Goal: Task Accomplishment & Management: Use online tool/utility

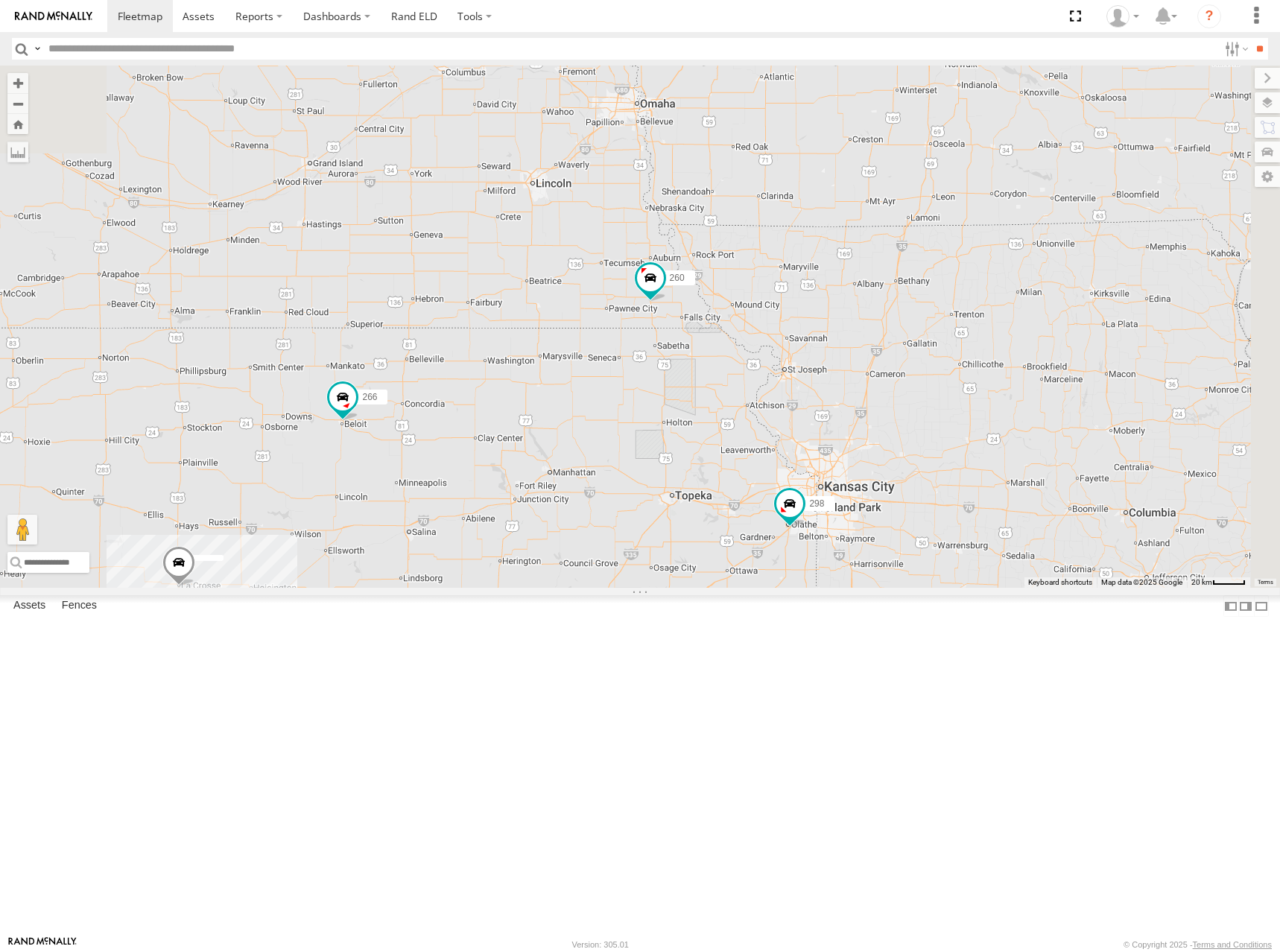
drag, startPoint x: 796, startPoint y: 307, endPoint x: 797, endPoint y: 364, distance: 57.0
click at [797, 364] on div "246 298 266 260" at bounding box center [640, 326] width 1280 height 522
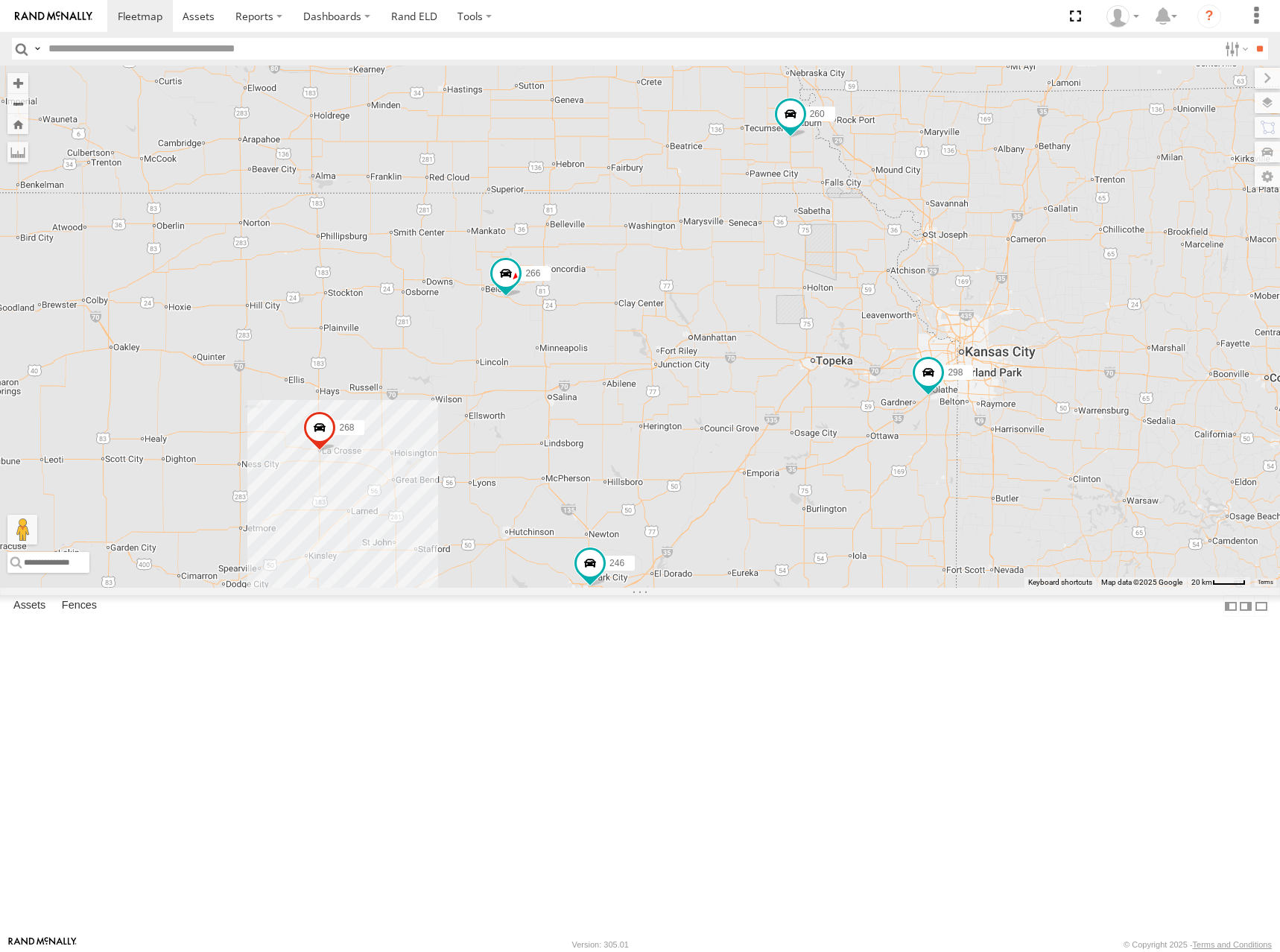
drag, startPoint x: 744, startPoint y: 379, endPoint x: 895, endPoint y: 221, distance: 218.6
click at [895, 221] on div "246 298 268 266 260" at bounding box center [640, 326] width 1280 height 522
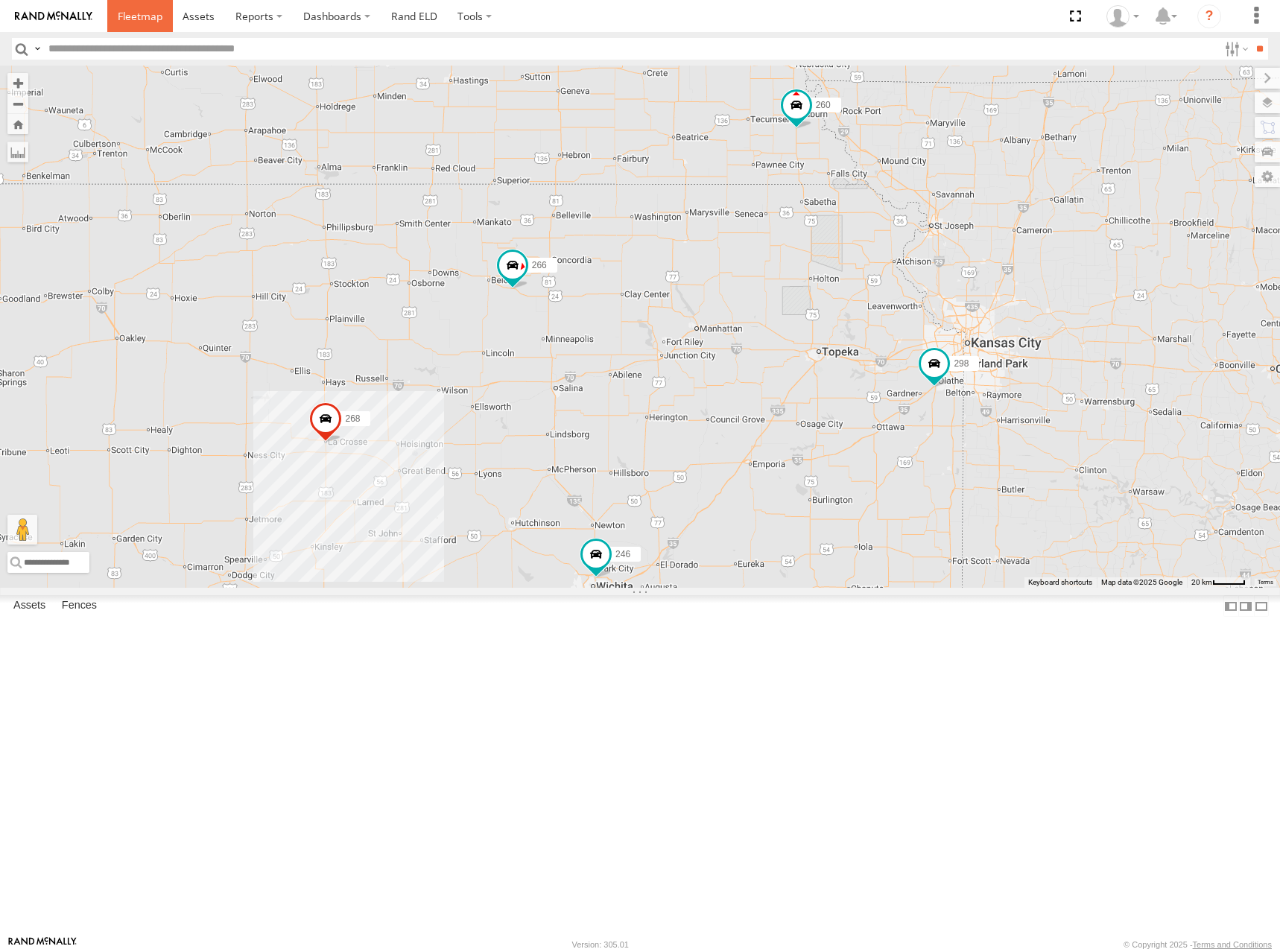
click at [131, 19] on span at bounding box center [140, 16] width 45 height 14
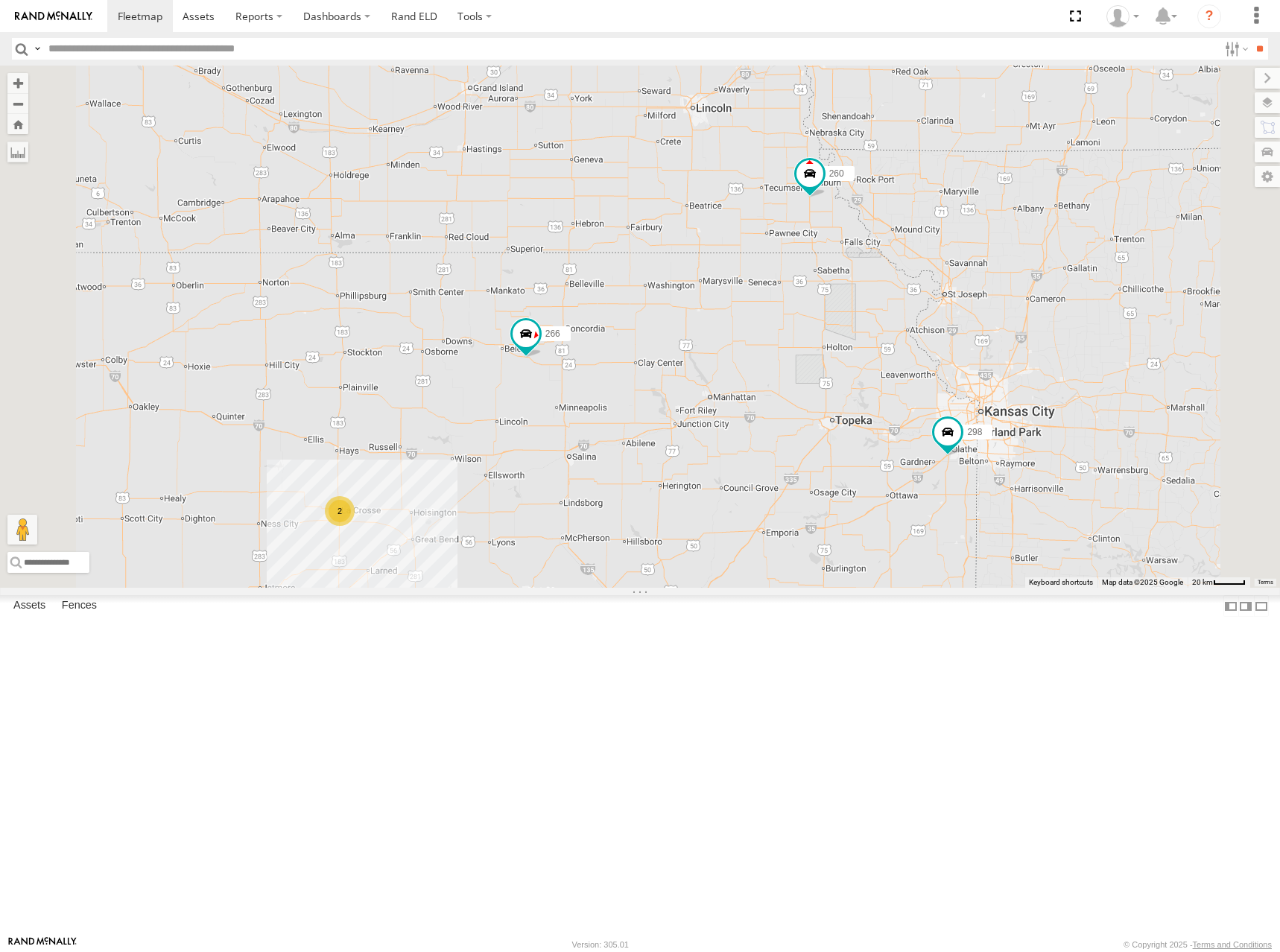
drag, startPoint x: 1006, startPoint y: 269, endPoint x: 901, endPoint y: 435, distance: 196.4
click at [901, 435] on div "2 246 298 296 264 266 260" at bounding box center [640, 326] width 1280 height 522
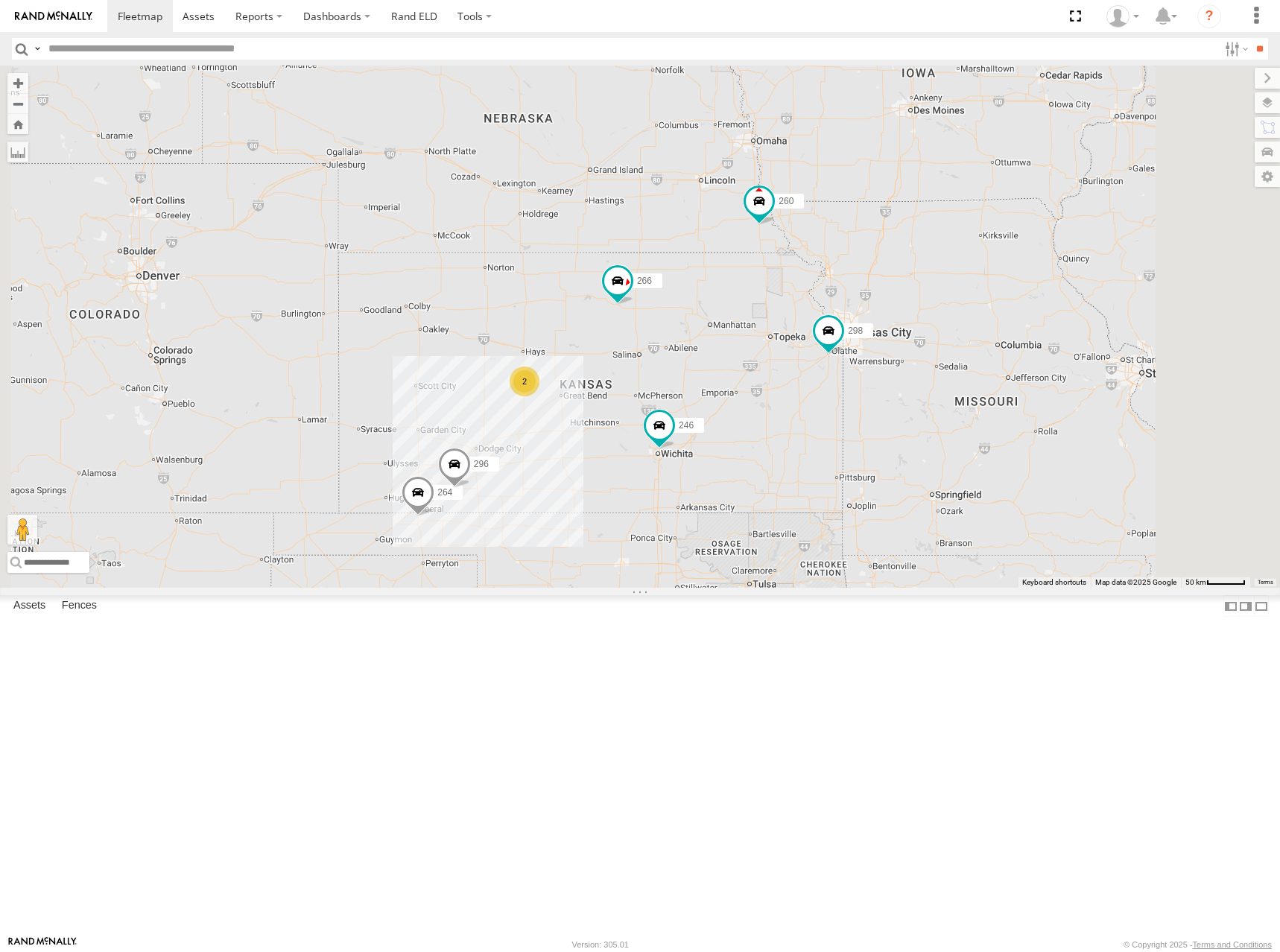
drag, startPoint x: 887, startPoint y: 418, endPoint x: 900, endPoint y: 374, distance: 45.9
click at [900, 374] on div "246 298 296 264 266 260 2" at bounding box center [640, 326] width 1280 height 522
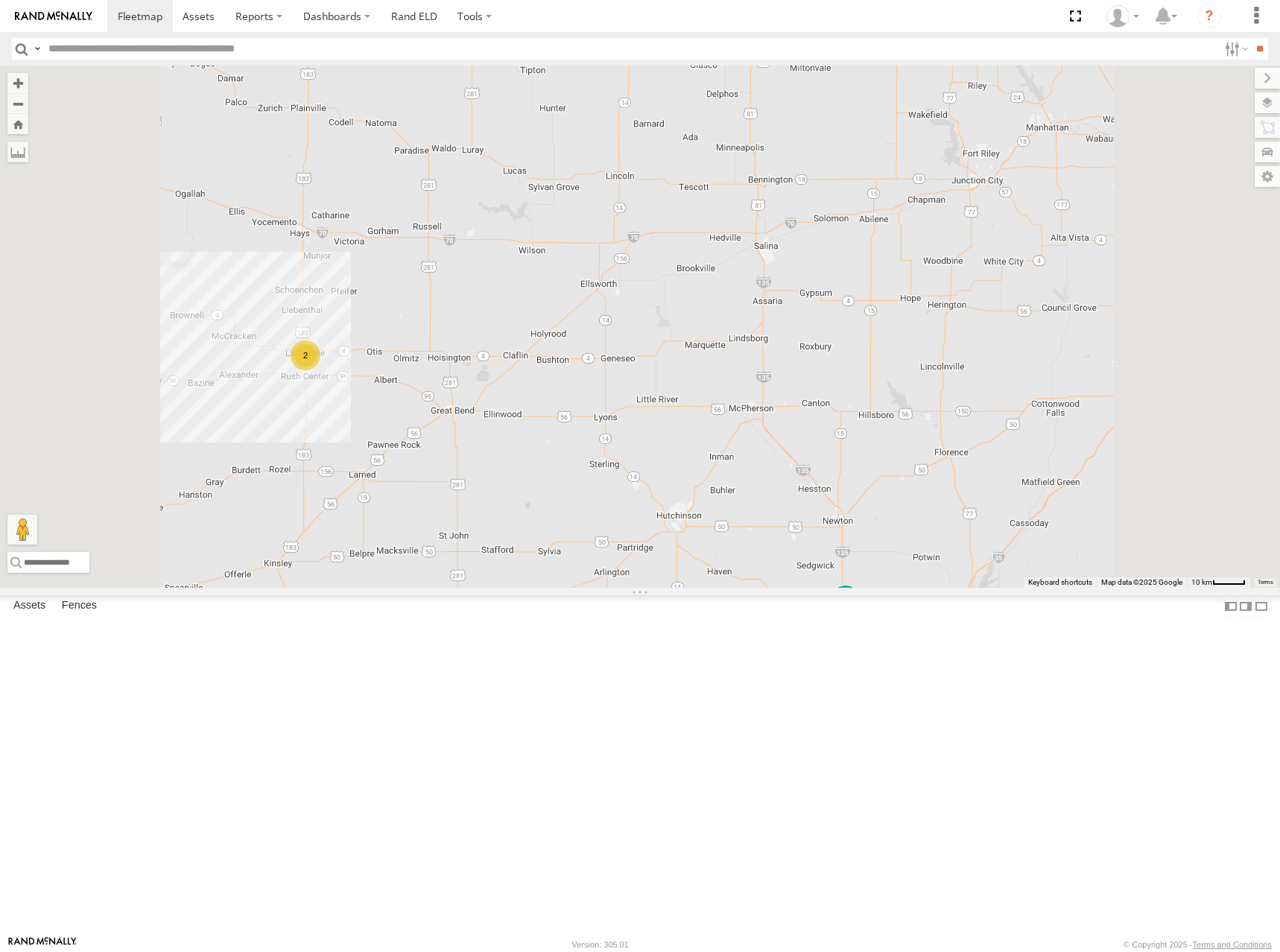
drag, startPoint x: 883, startPoint y: 347, endPoint x: 875, endPoint y: 379, distance: 33.0
click at [875, 379] on div "246 298 296 264 266 260 2" at bounding box center [640, 326] width 1280 height 522
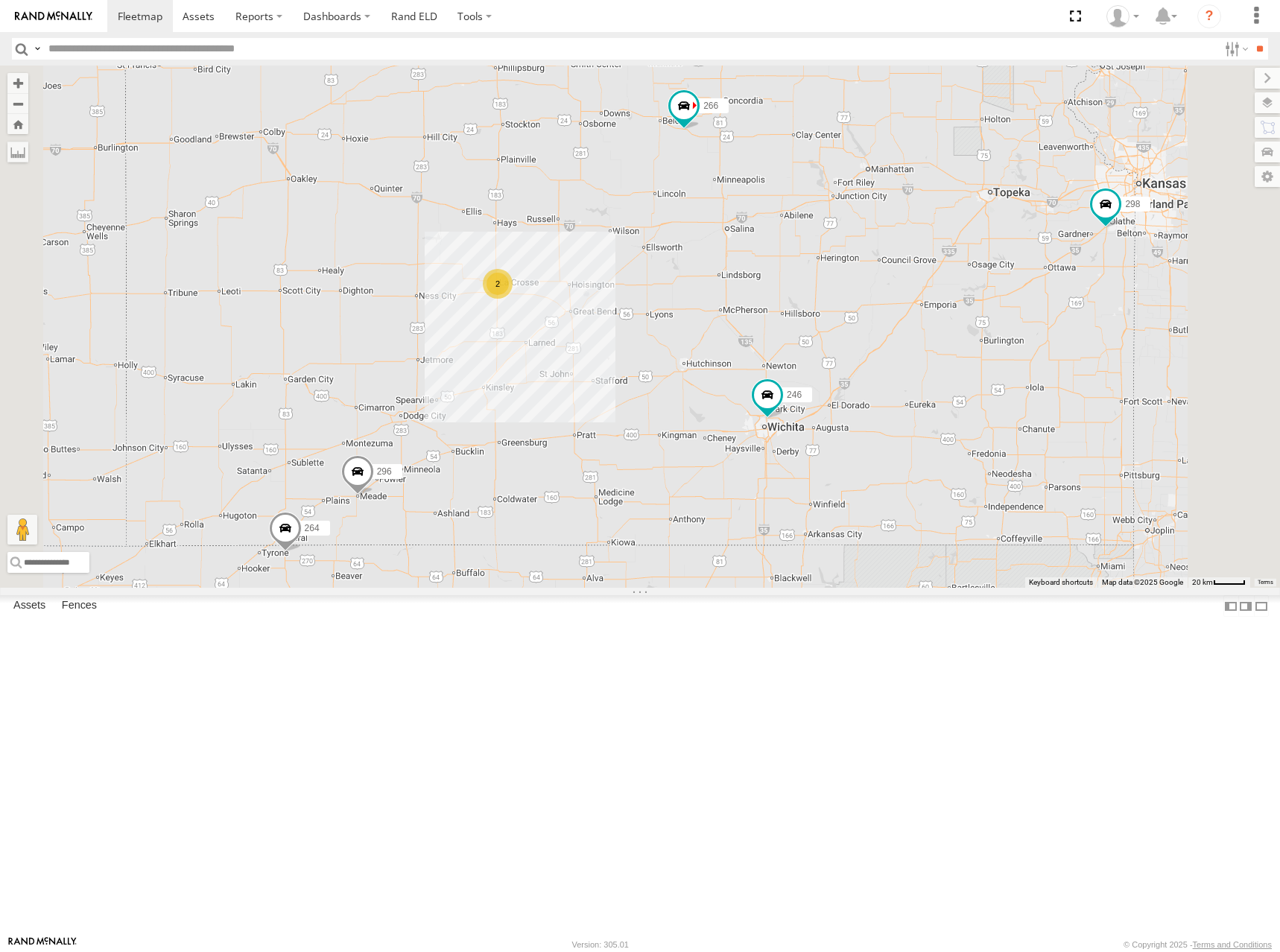
drag, startPoint x: 849, startPoint y: 393, endPoint x: 853, endPoint y: 381, distance: 12.6
click at [852, 384] on div "246 298 296 264 266 260 2" at bounding box center [640, 326] width 1280 height 522
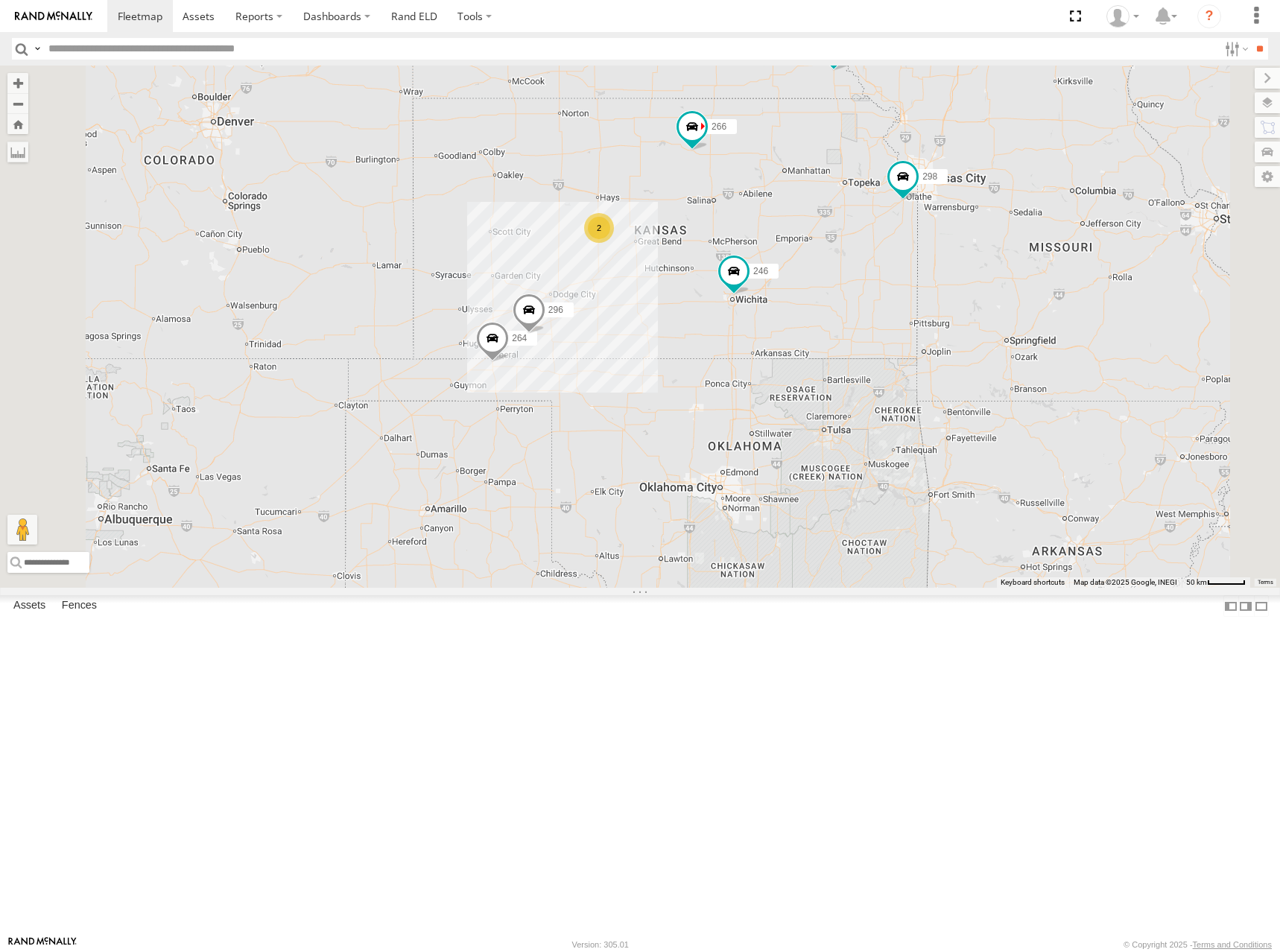
drag, startPoint x: 913, startPoint y: 363, endPoint x: 927, endPoint y: 347, distance: 21.3
click at [927, 347] on div "246 298 296 264 266 260 2" at bounding box center [640, 326] width 1280 height 522
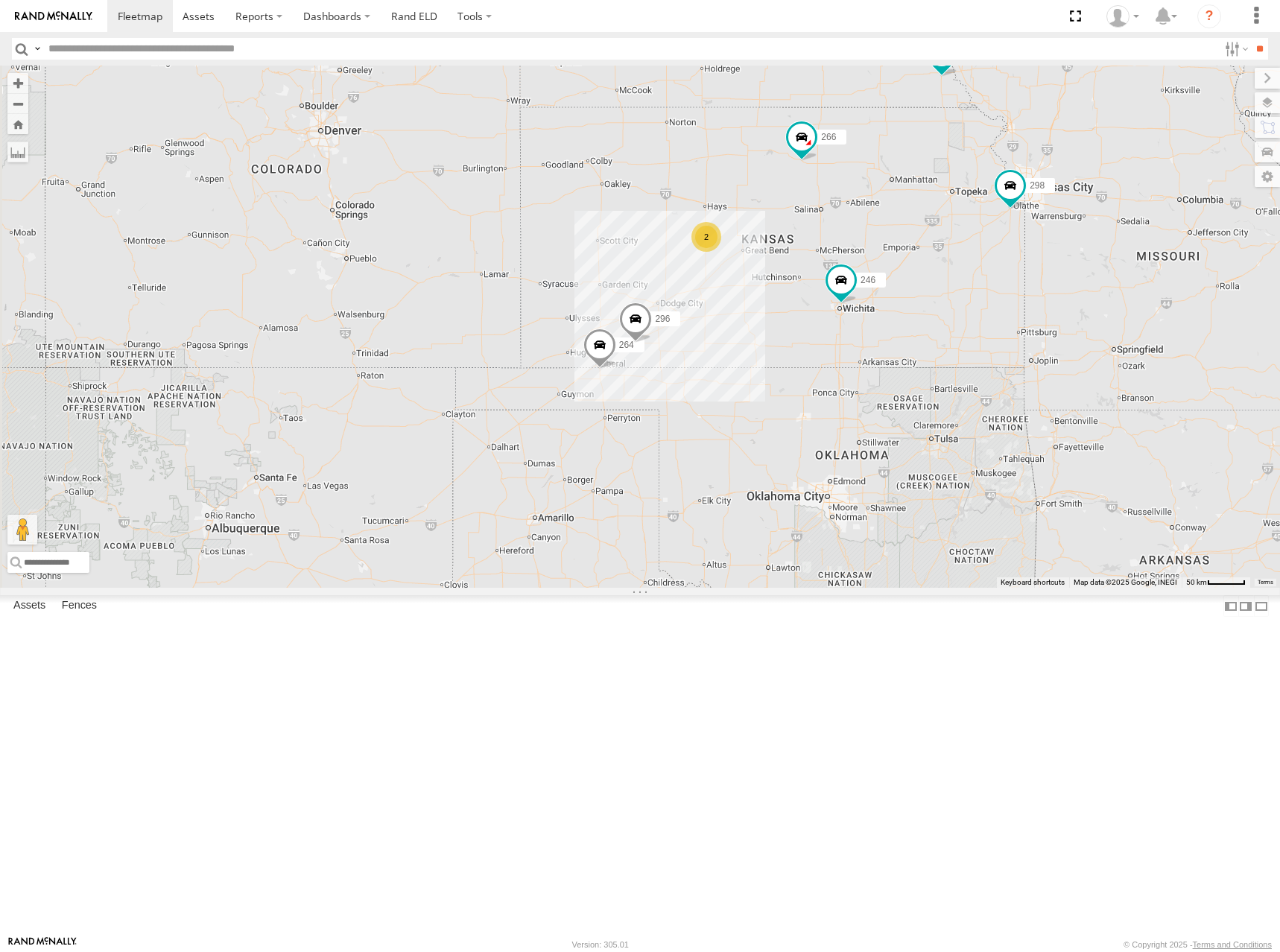
drag, startPoint x: 766, startPoint y: 251, endPoint x: 877, endPoint y: 261, distance: 111.4
click at [877, 261] on div "246 298 296 264 266 260 2" at bounding box center [640, 326] width 1280 height 522
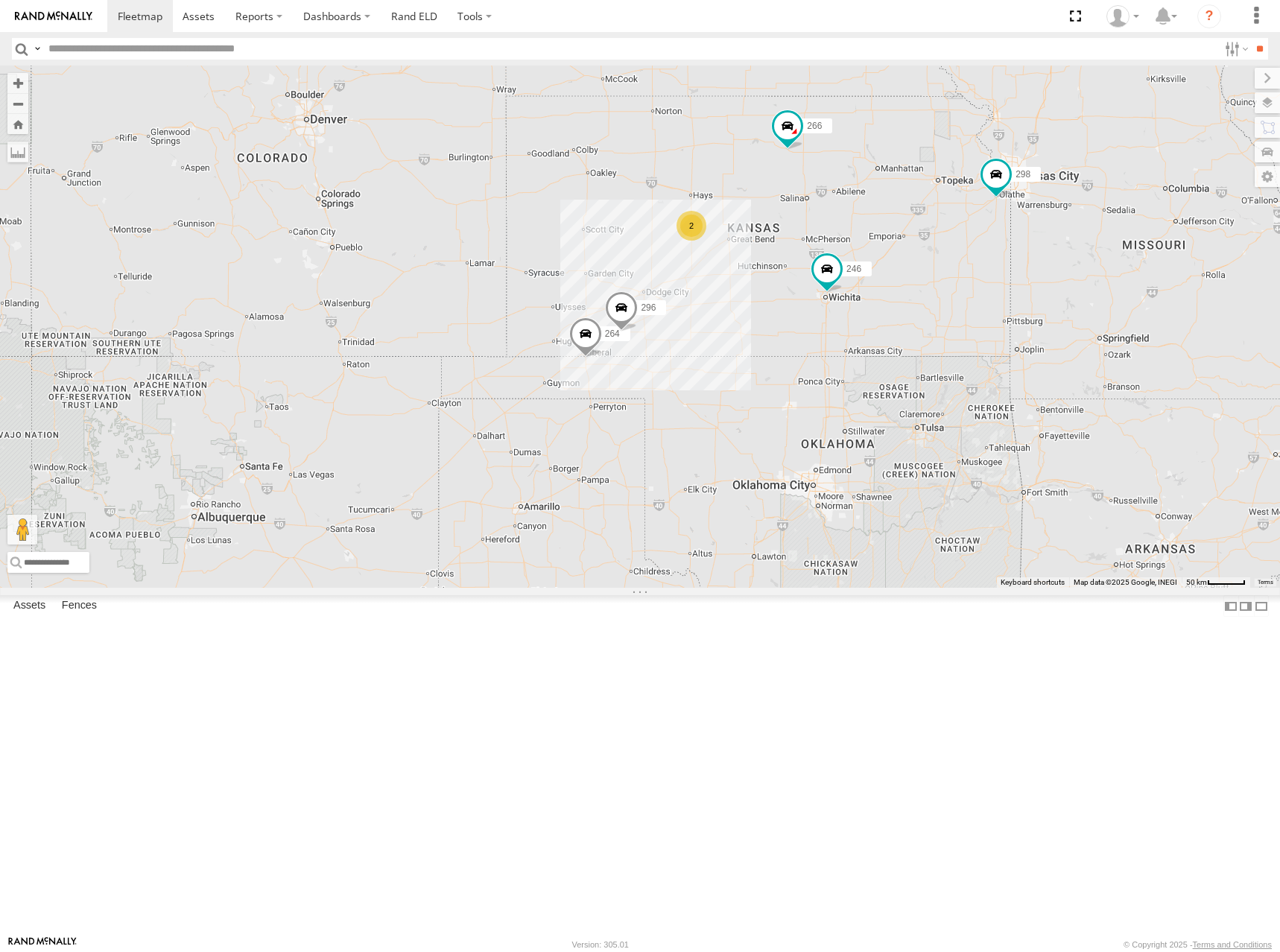
drag, startPoint x: 977, startPoint y: 236, endPoint x: 952, endPoint y: 214, distance: 33.3
click at [952, 214] on div "246 298 296 264 266 260 2" at bounding box center [640, 326] width 1280 height 522
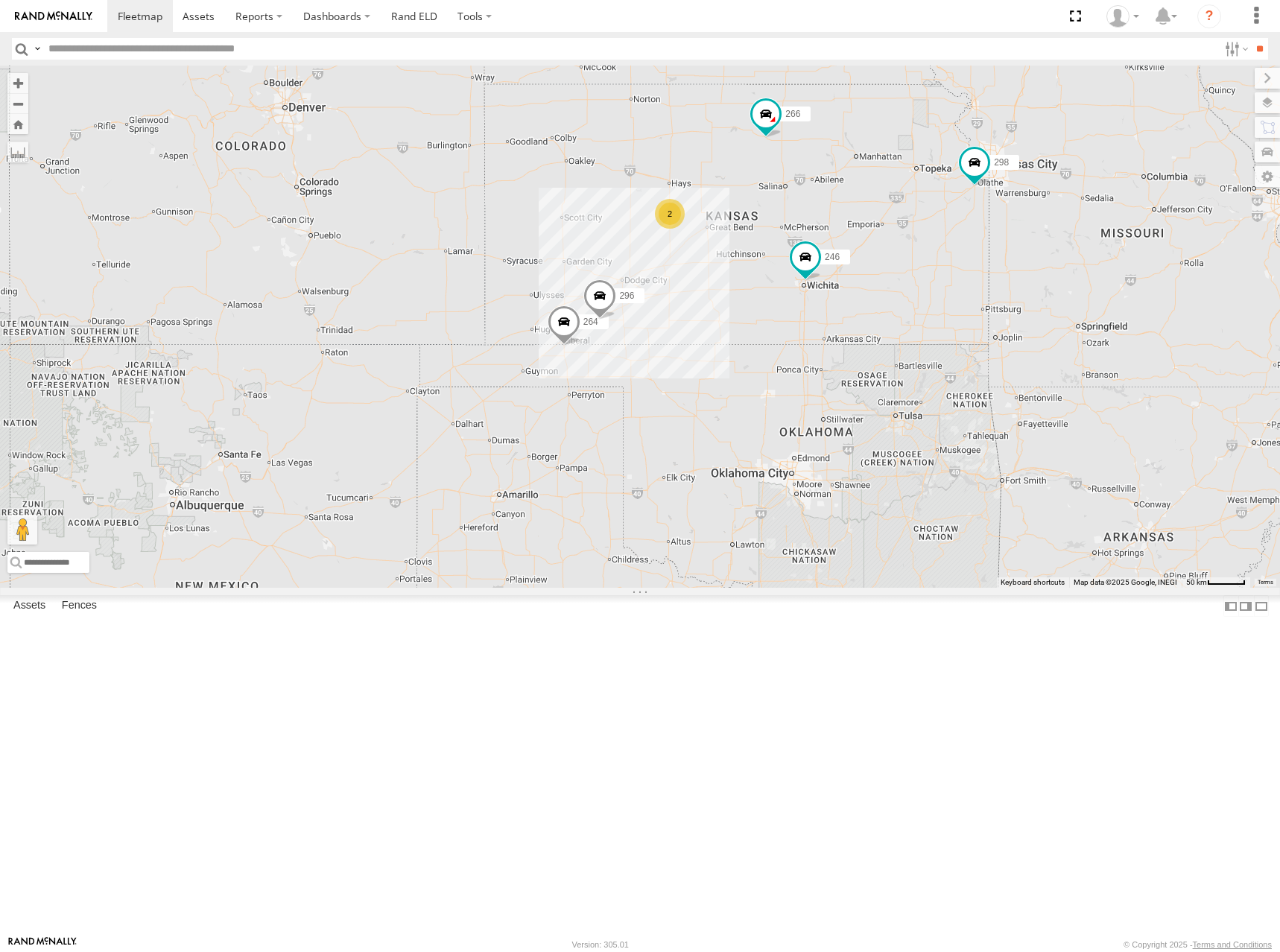
drag, startPoint x: 1001, startPoint y: 236, endPoint x: 987, endPoint y: 232, distance: 14.6
click at [987, 232] on div "246 298 296 264 266 260 2" at bounding box center [640, 326] width 1280 height 522
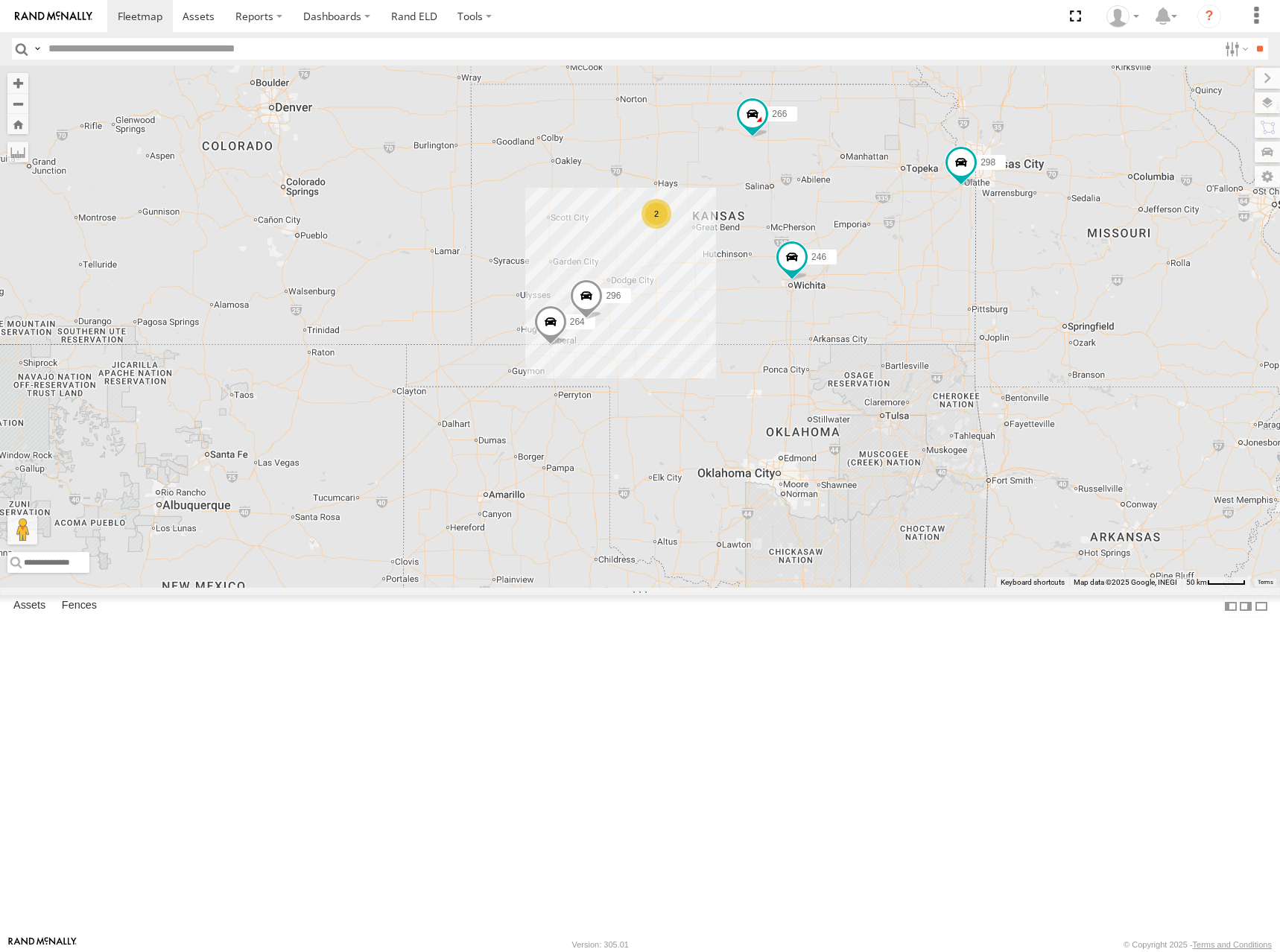
drag, startPoint x: 1025, startPoint y: 306, endPoint x: 1010, endPoint y: 306, distance: 15.0
click at [1010, 306] on div "246 298 296 264 266 260 2" at bounding box center [640, 326] width 1280 height 522
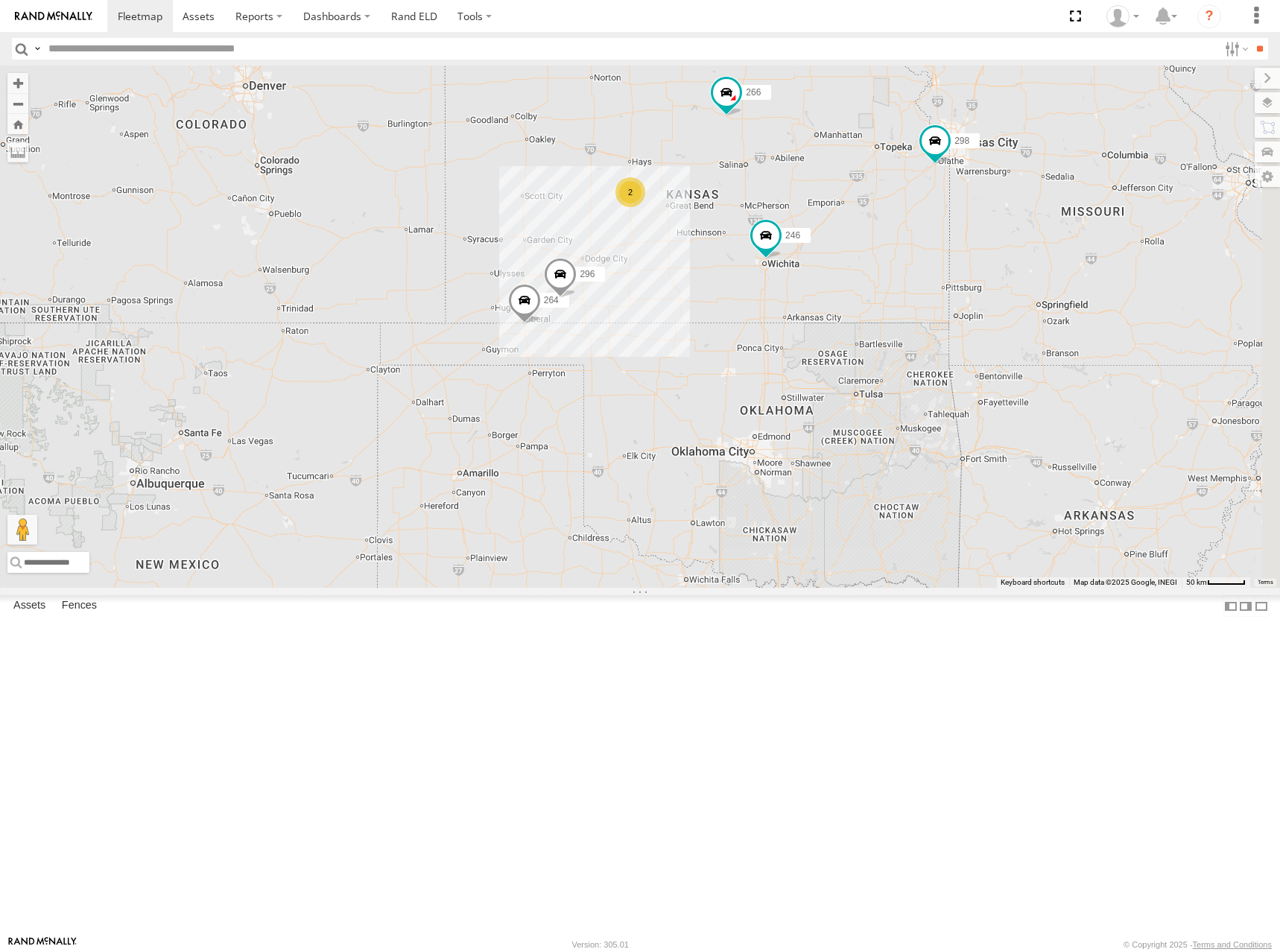
drag, startPoint x: 1033, startPoint y: 225, endPoint x: 1005, endPoint y: 201, distance: 36.9
click at [1005, 201] on div "246 298 296 264 266 260 2" at bounding box center [640, 326] width 1280 height 522
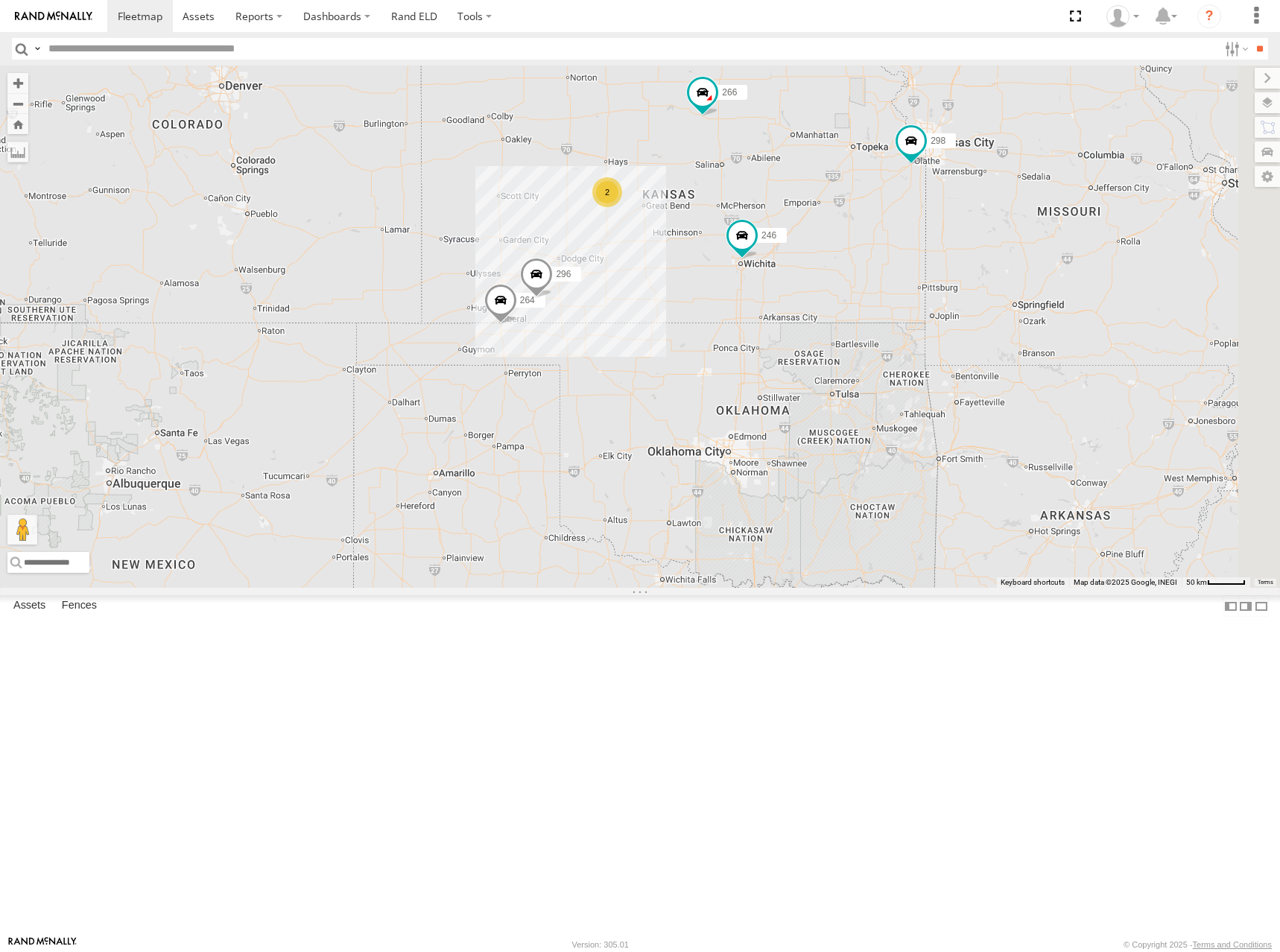
drag, startPoint x: 1077, startPoint y: 278, endPoint x: 1041, endPoint y: 282, distance: 36.2
click at [1041, 282] on div "246 298 296 264 266 260 2" at bounding box center [640, 326] width 1280 height 522
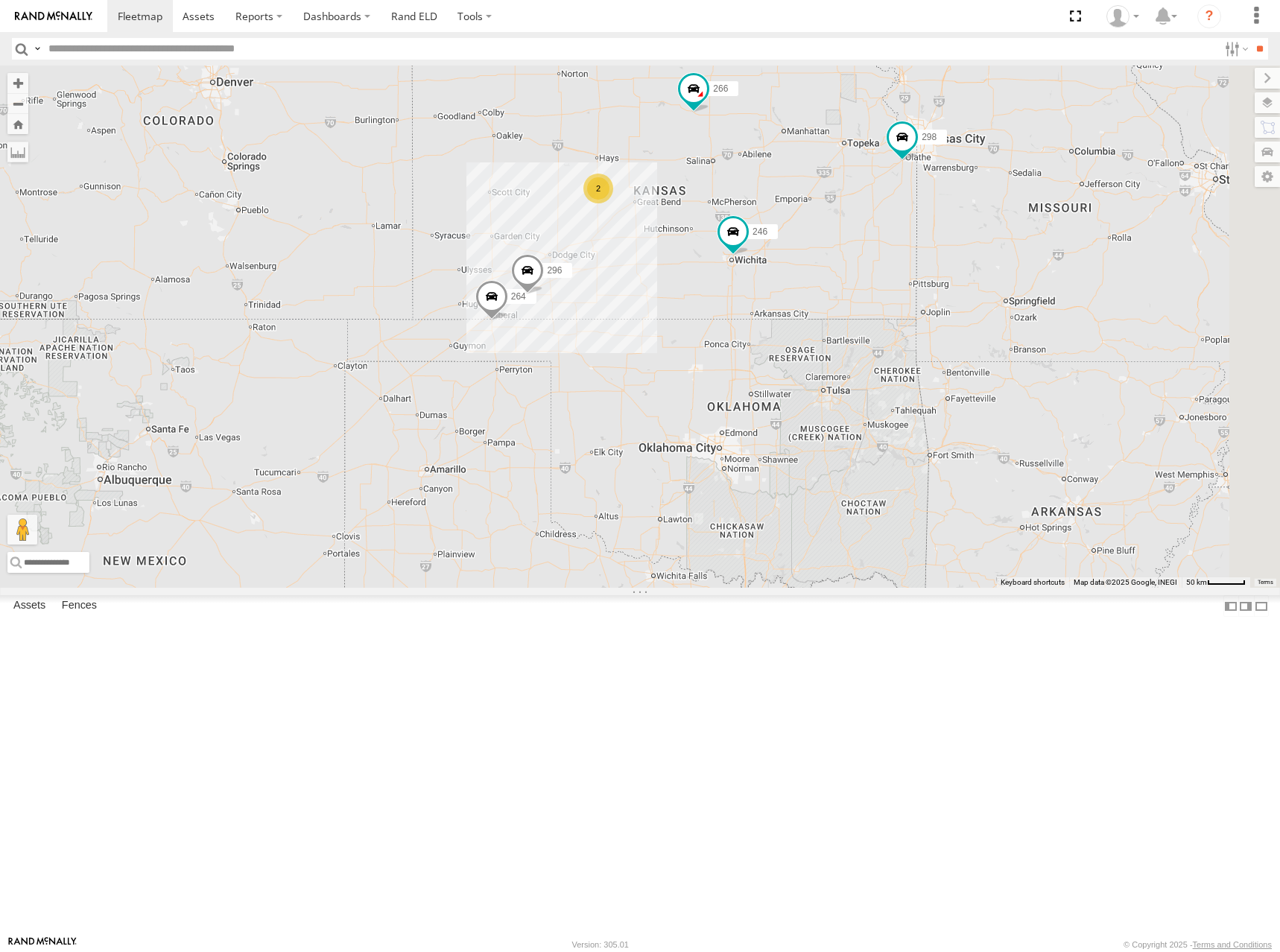
drag, startPoint x: 947, startPoint y: 319, endPoint x: 951, endPoint y: 311, distance: 8.9
click at [951, 311] on div "246 298 296 264 266 260 2" at bounding box center [640, 326] width 1280 height 522
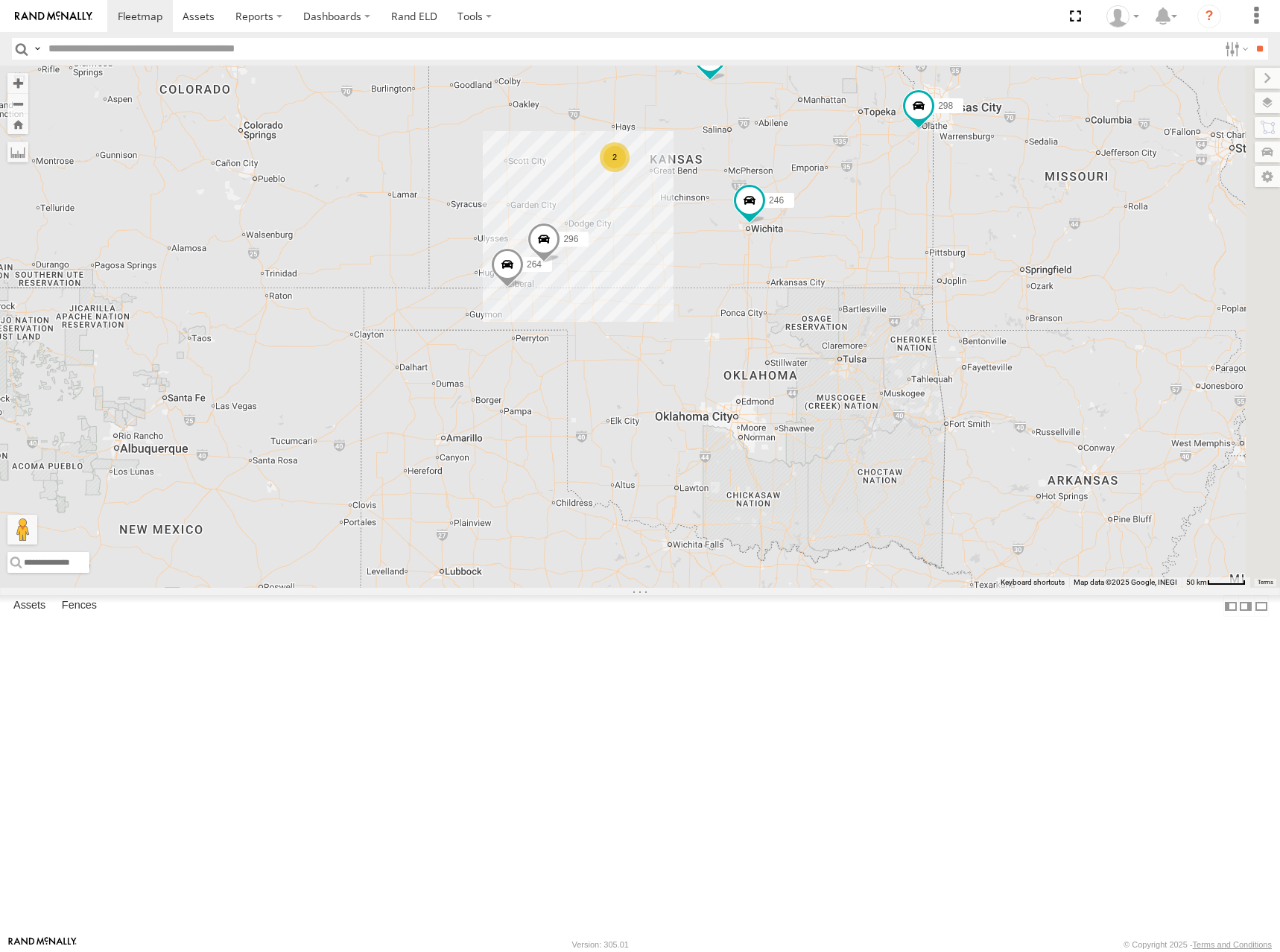
drag, startPoint x: 834, startPoint y: 410, endPoint x: 852, endPoint y: 375, distance: 39.4
click at [852, 375] on div "246 298 296 264 266 260 2" at bounding box center [640, 326] width 1280 height 522
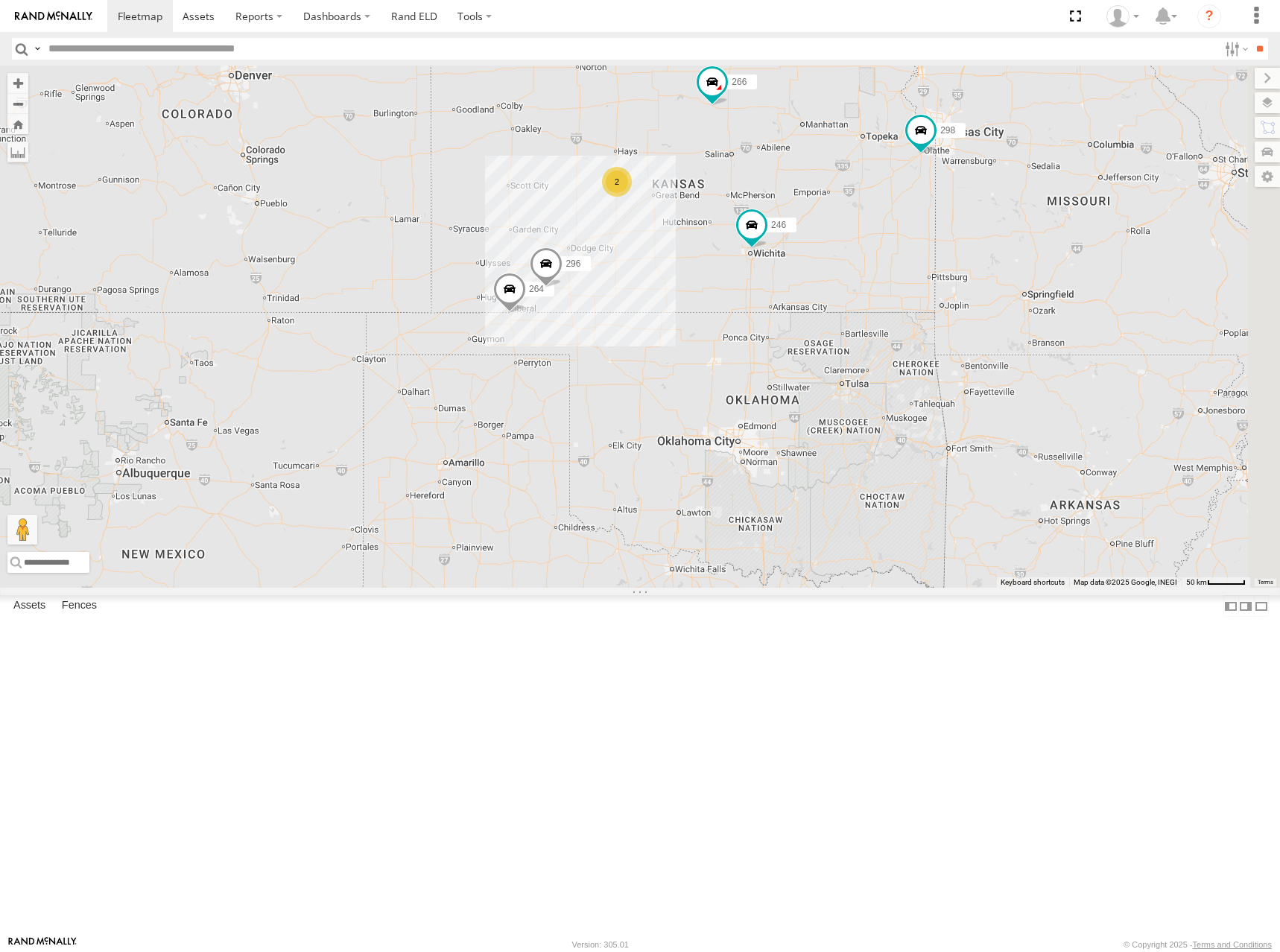
drag, startPoint x: 885, startPoint y: 388, endPoint x: 887, endPoint y: 419, distance: 31.1
click at [887, 419] on div "246 298 296 264 266 260 2" at bounding box center [640, 326] width 1280 height 522
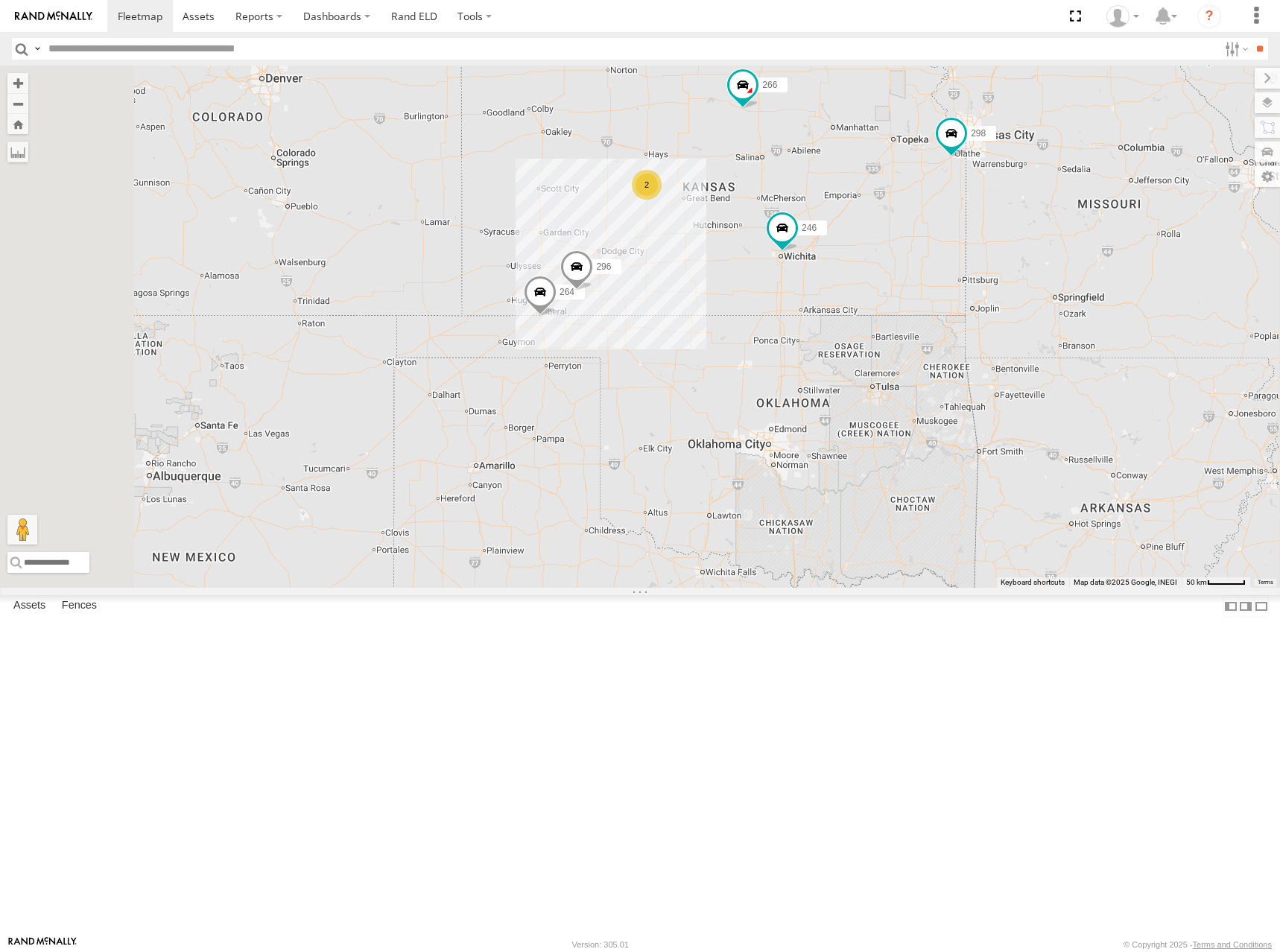
drag, startPoint x: 1015, startPoint y: 300, endPoint x: 969, endPoint y: 324, distance: 51.9
click at [969, 324] on div "246 298 296 264 266 260 2" at bounding box center [640, 326] width 1280 height 522
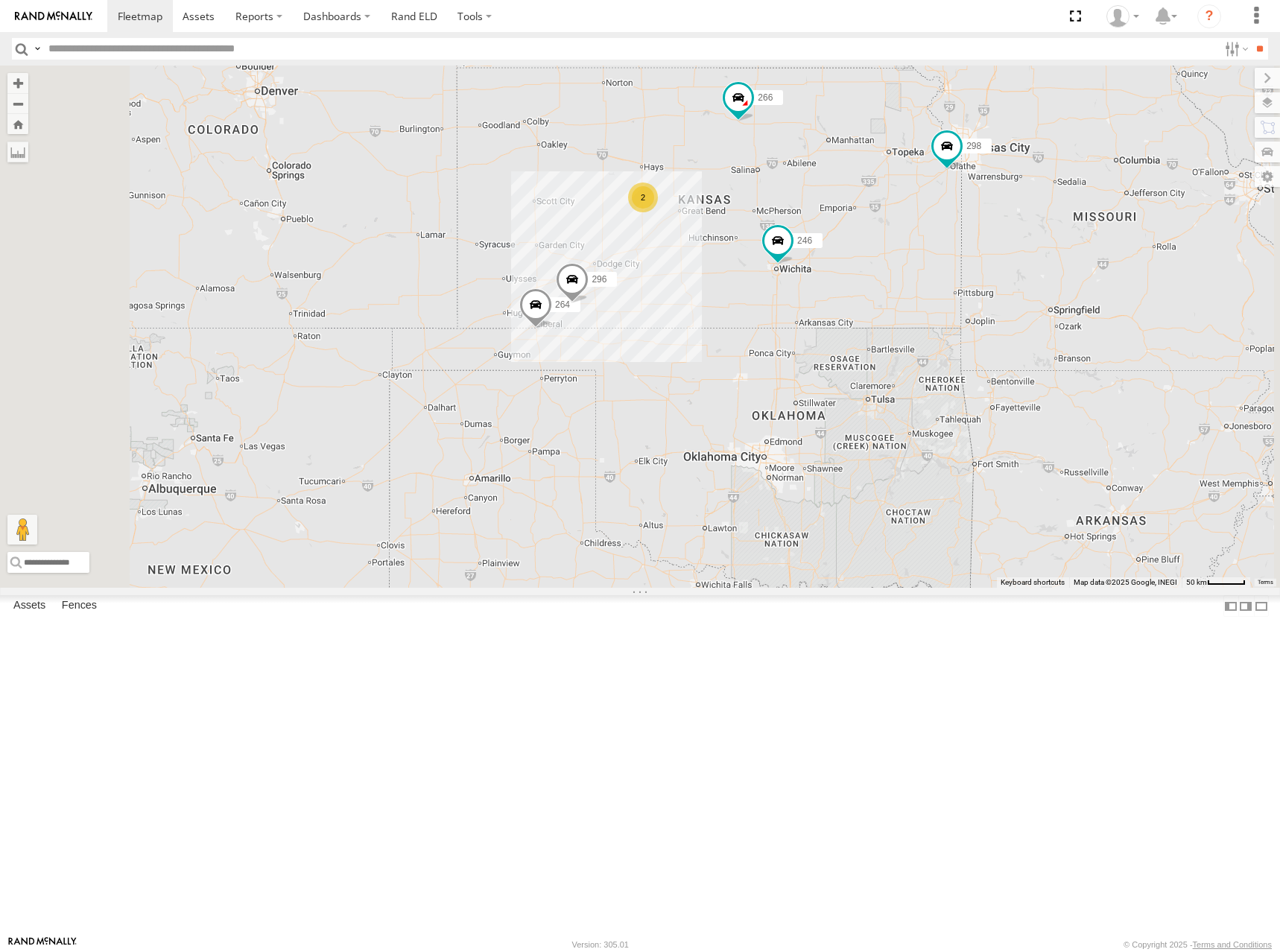
drag, startPoint x: 1040, startPoint y: 285, endPoint x: 1035, endPoint y: 298, distance: 13.9
click at [1035, 298] on div "246 298 296 264 266 260 2" at bounding box center [640, 326] width 1280 height 522
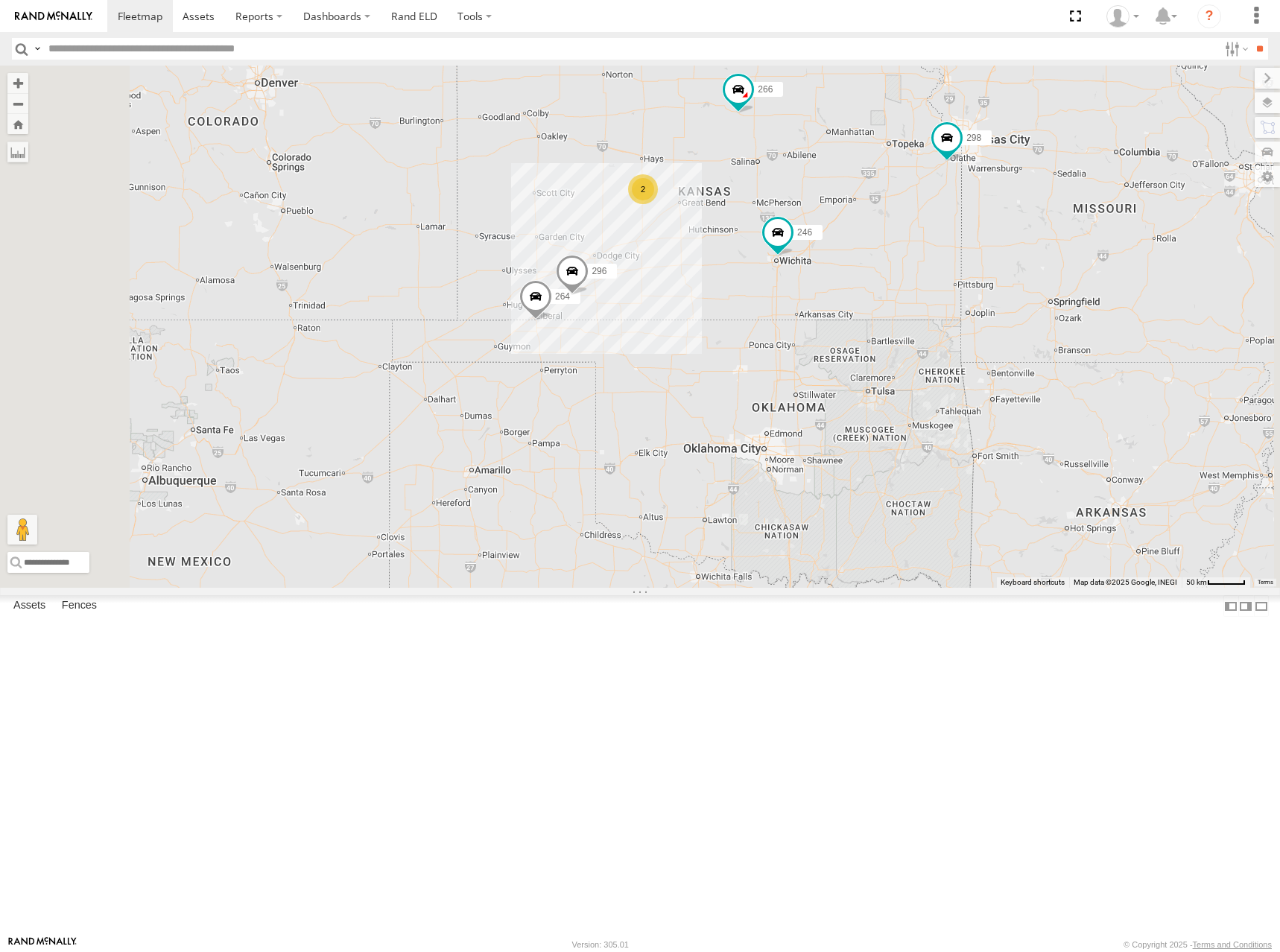
click at [1010, 352] on div "246 298 296 264 266 260 2" at bounding box center [640, 326] width 1280 height 522
drag, startPoint x: 839, startPoint y: 449, endPoint x: 862, endPoint y: 440, distance: 24.7
click at [862, 440] on div "246 298 296 264 266 260 2" at bounding box center [640, 326] width 1280 height 522
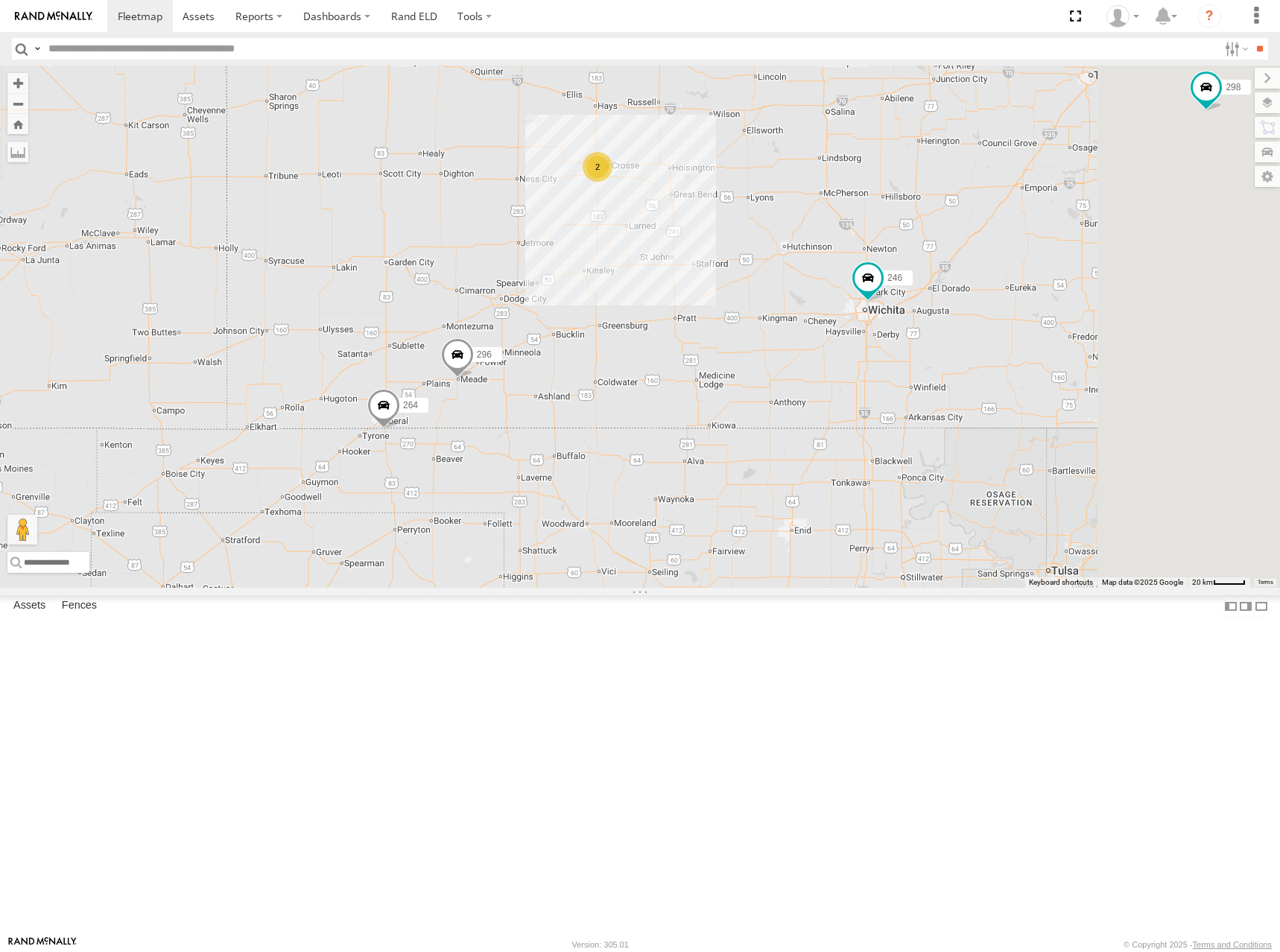
drag, startPoint x: 968, startPoint y: 377, endPoint x: 933, endPoint y: 402, distance: 43.0
click at [933, 402] on div "246 298 296 264 266 260 2" at bounding box center [640, 326] width 1280 height 522
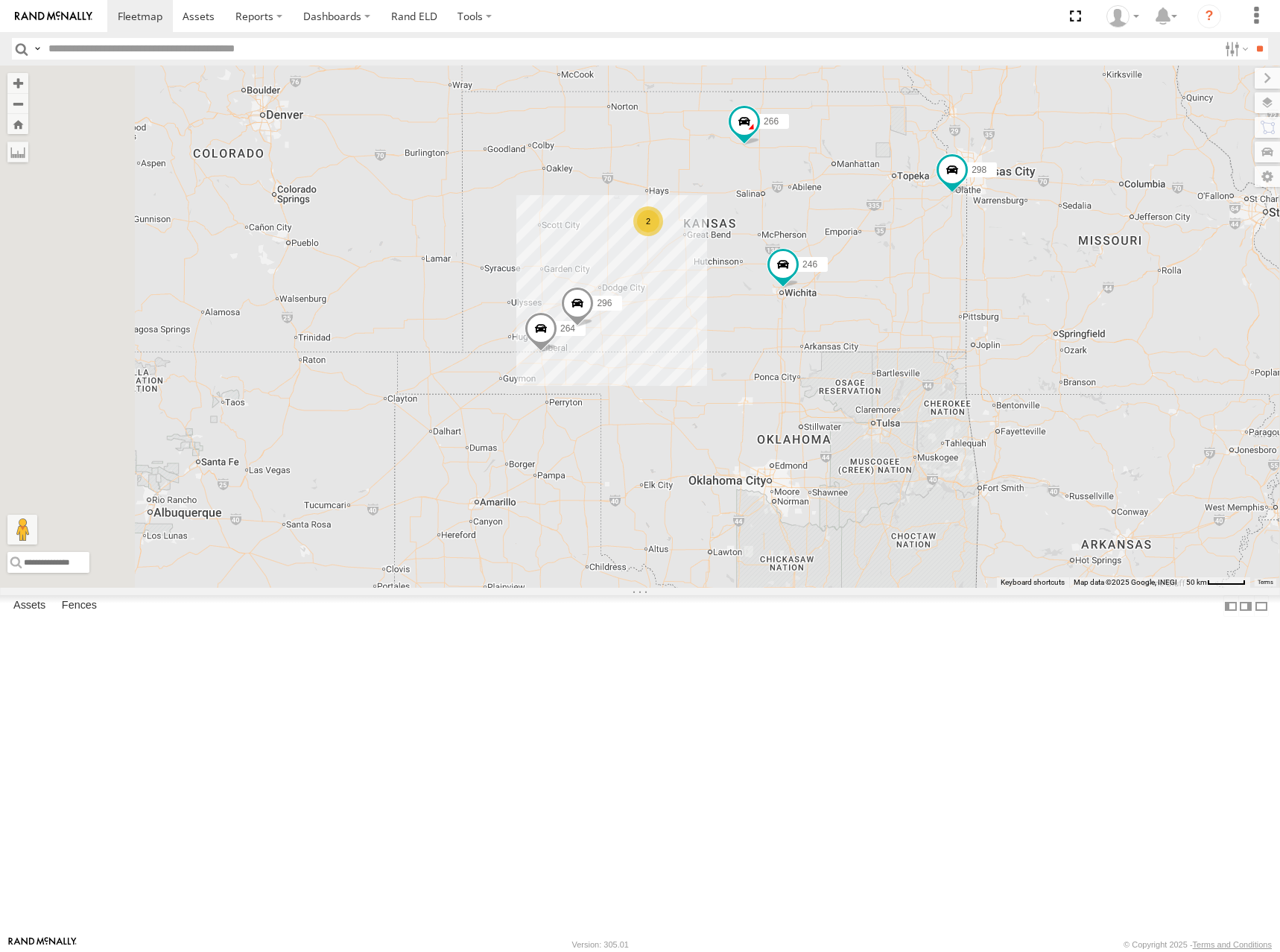
drag, startPoint x: 1034, startPoint y: 344, endPoint x: 1027, endPoint y: 359, distance: 16.6
click at [1027, 359] on div "246 298 296 264 266 260 2" at bounding box center [640, 326] width 1280 height 522
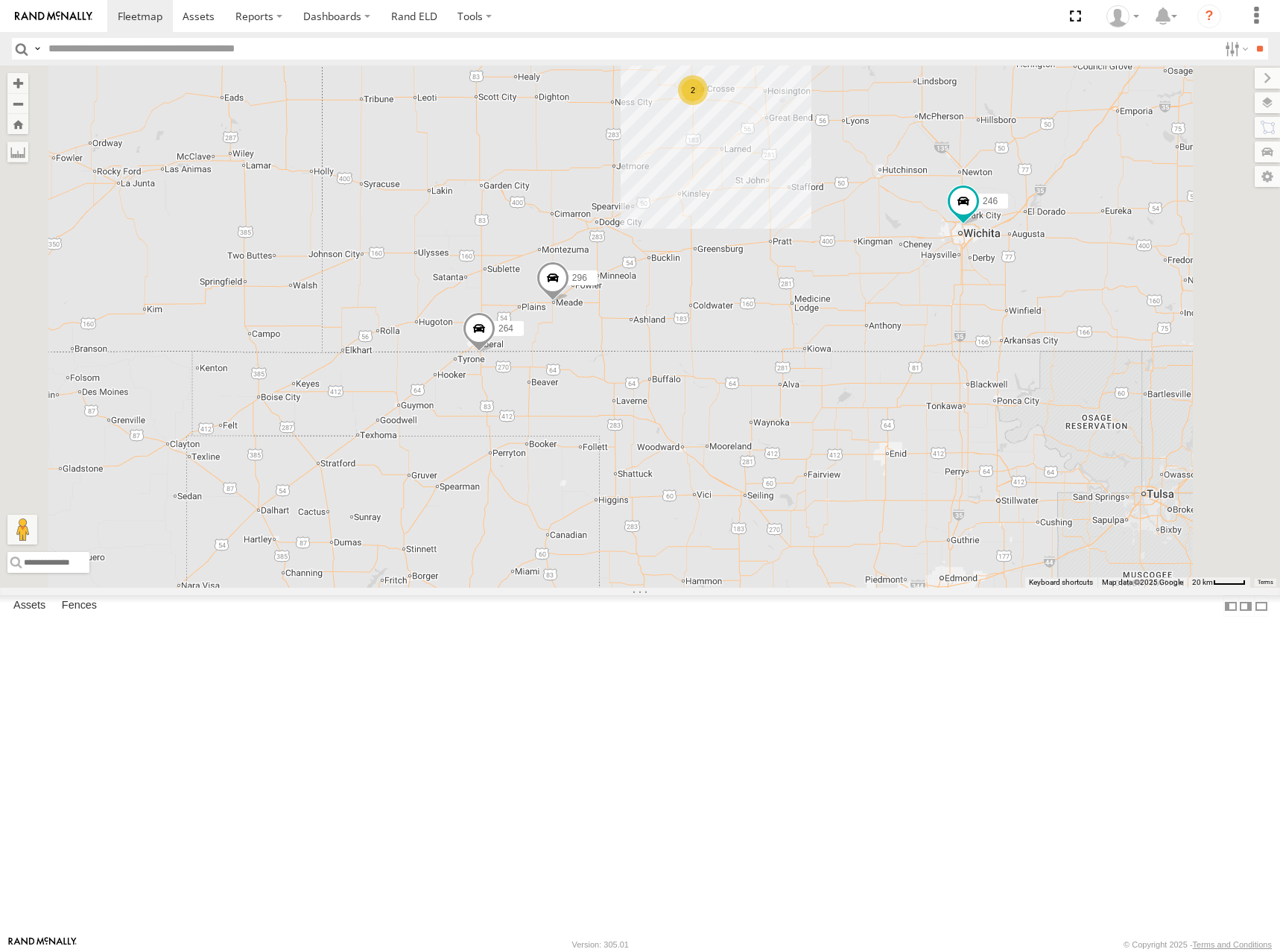
drag, startPoint x: 961, startPoint y: 422, endPoint x: 923, endPoint y: 423, distance: 38.0
click at [923, 423] on div "246 298 296 264 266 260 2" at bounding box center [640, 326] width 1280 height 522
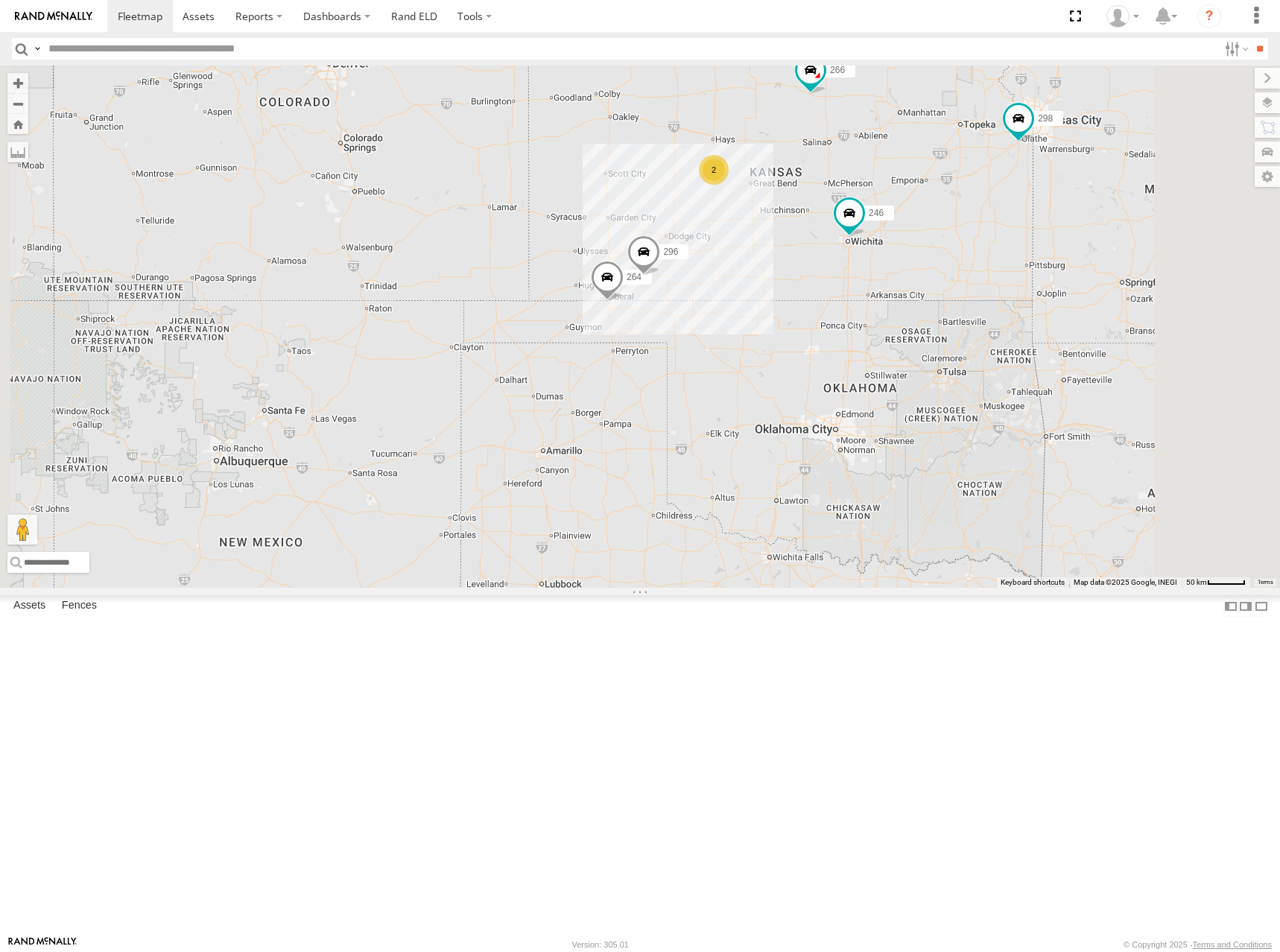
drag, startPoint x: 1035, startPoint y: 344, endPoint x: 1008, endPoint y: 358, distance: 30.4
click at [1008, 358] on div "246 298 296 264 266 260 2" at bounding box center [640, 326] width 1280 height 522
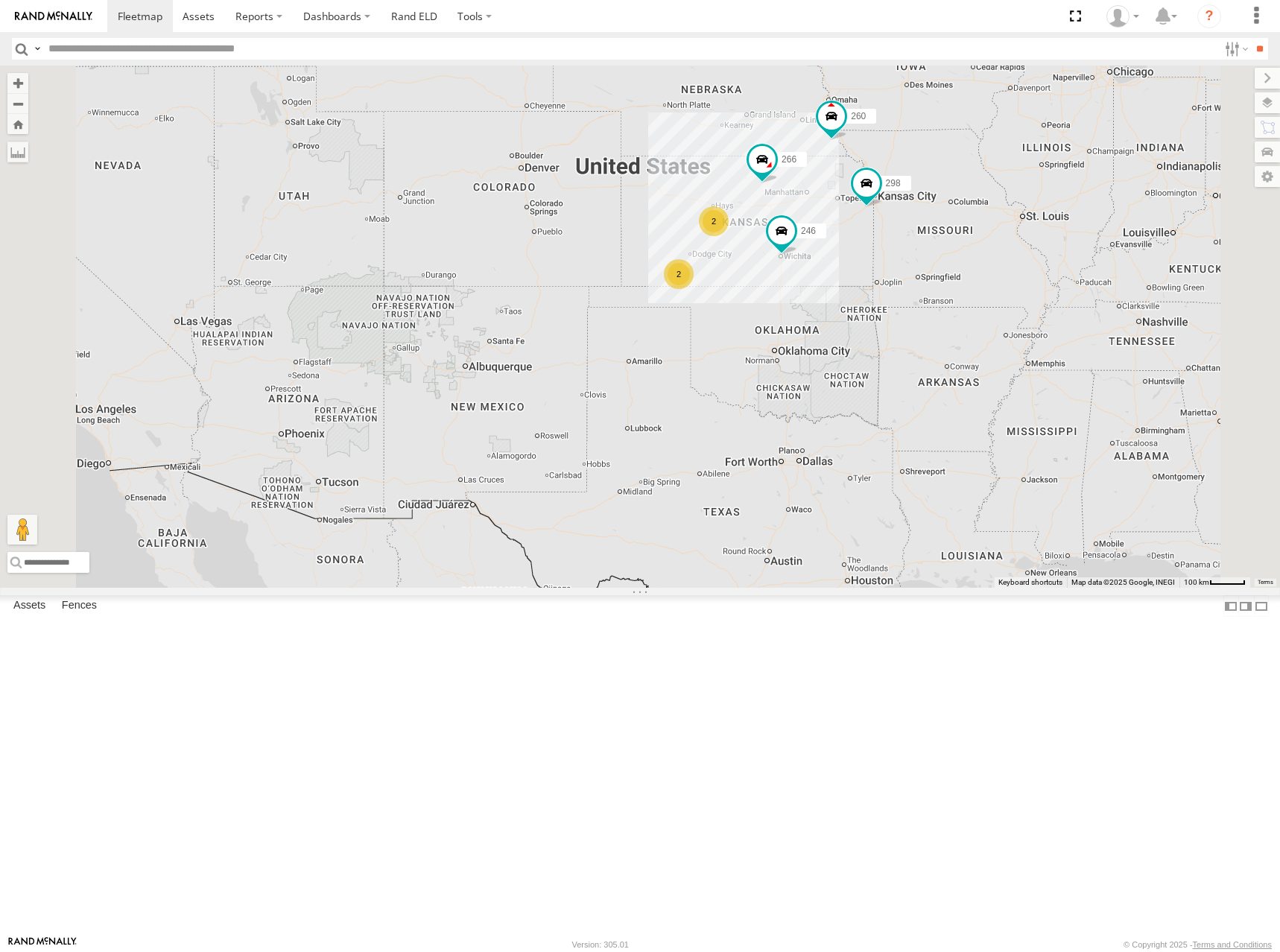
drag, startPoint x: 1025, startPoint y: 343, endPoint x: 1002, endPoint y: 352, distance: 24.7
click at [1002, 352] on div "246 298 266 260 2 2" at bounding box center [640, 326] width 1280 height 522
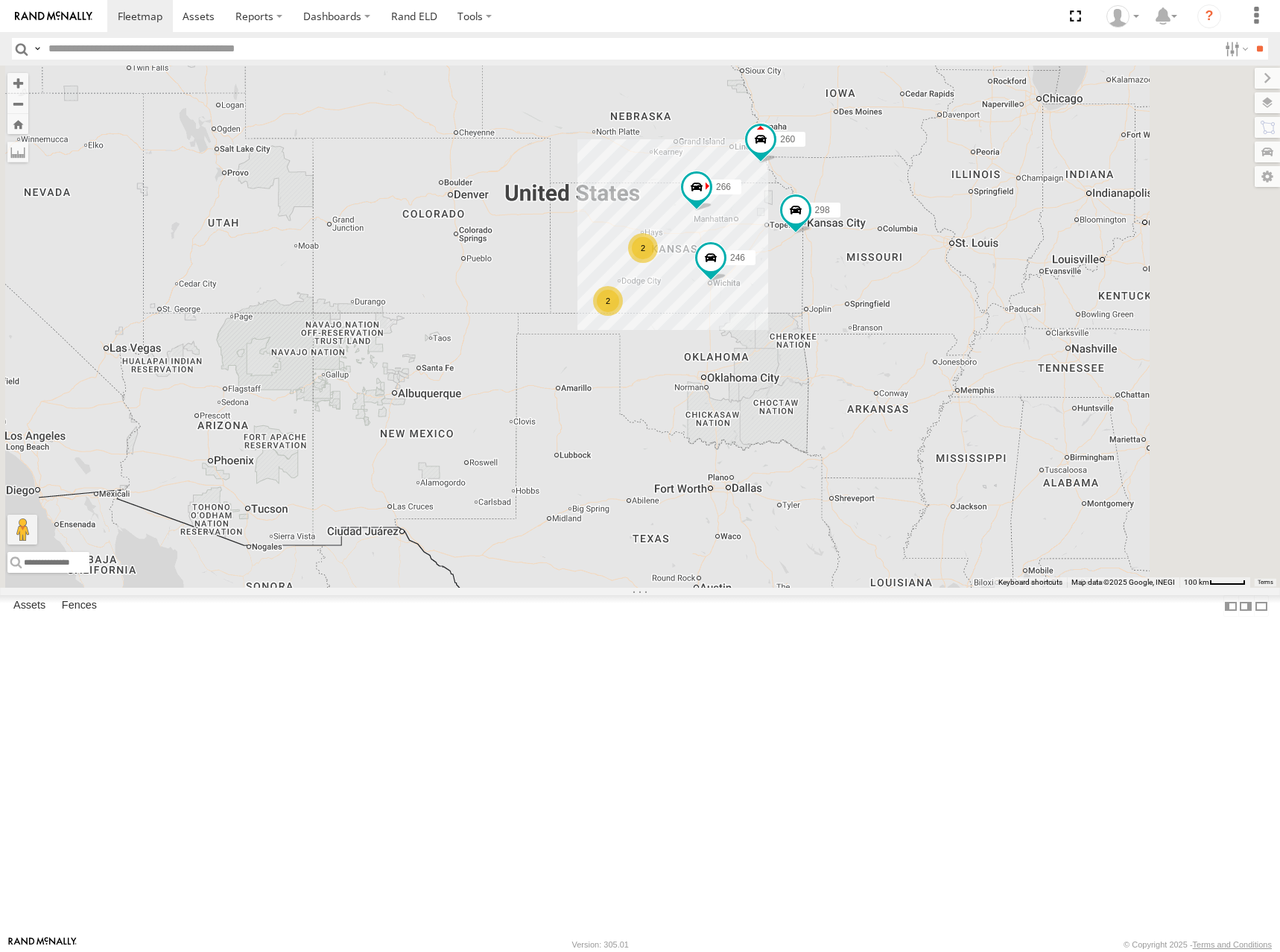
drag, startPoint x: 835, startPoint y: 263, endPoint x: 730, endPoint y: 304, distance: 112.7
click at [730, 304] on div "246 298 266 260 2 2" at bounding box center [640, 326] width 1280 height 522
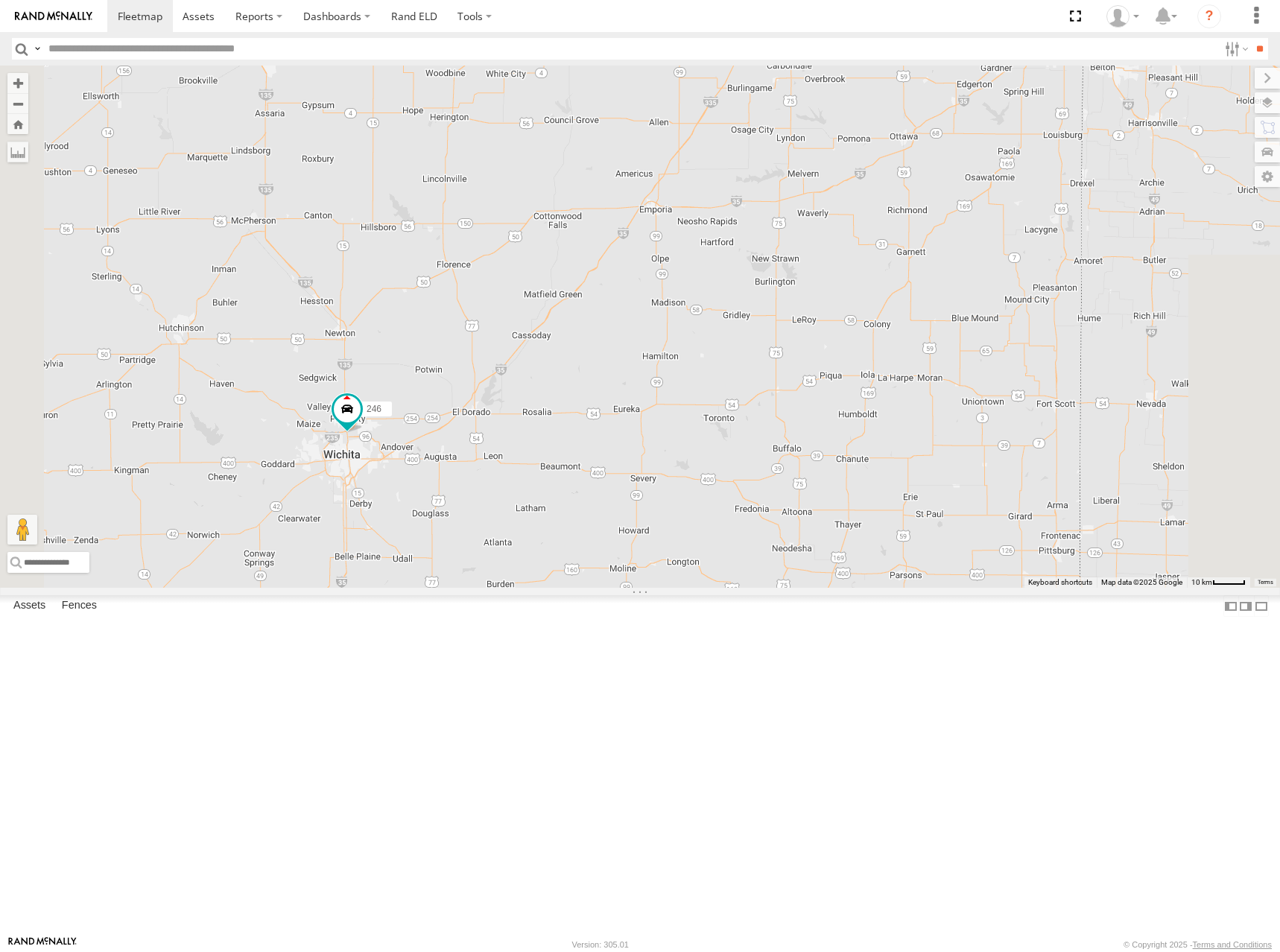
drag, startPoint x: 973, startPoint y: 404, endPoint x: 905, endPoint y: 406, distance: 68.0
click at [905, 406] on div "246 298 266 260 296 264" at bounding box center [640, 326] width 1280 height 522
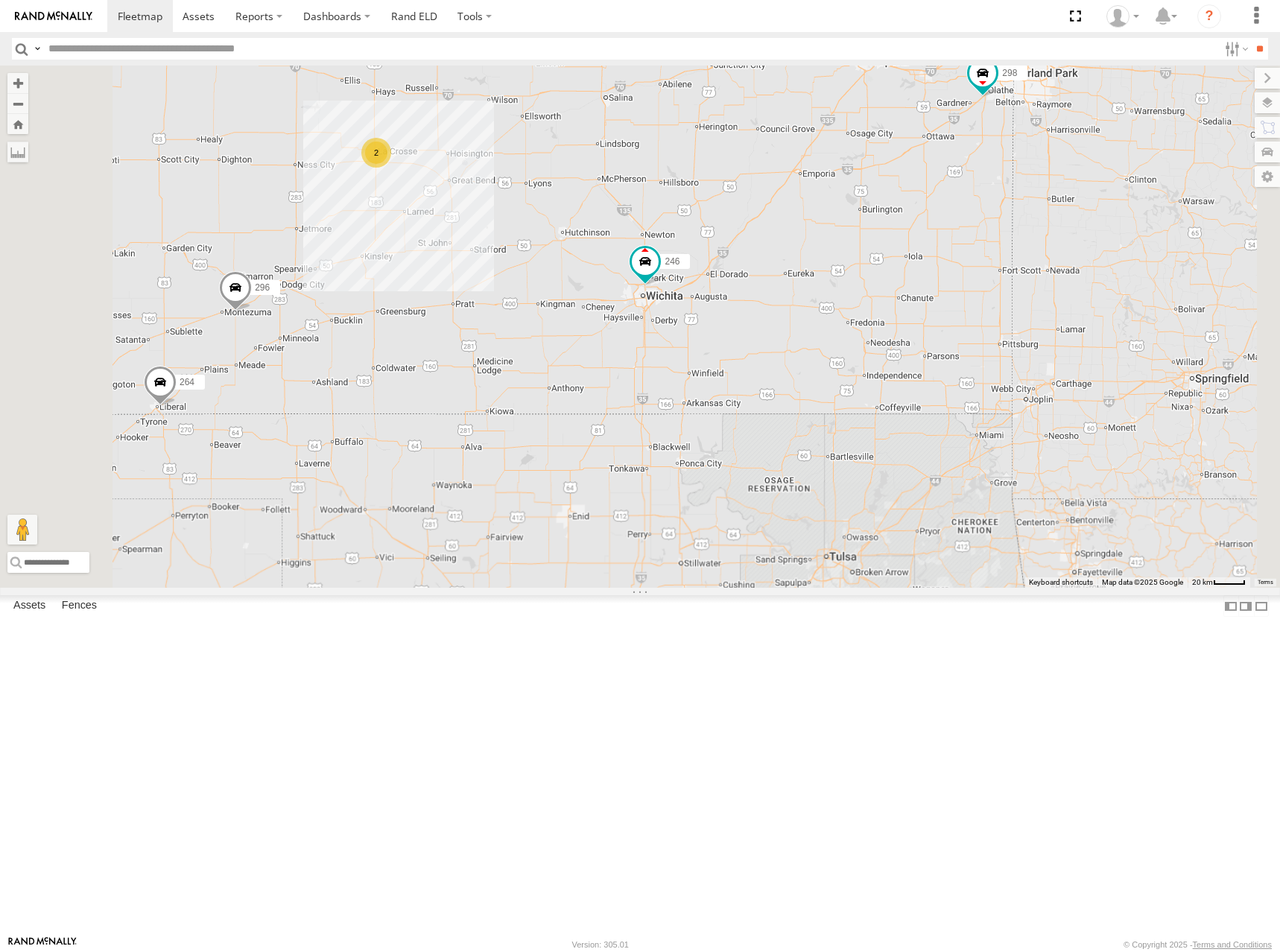
drag, startPoint x: 810, startPoint y: 433, endPoint x: 924, endPoint y: 385, distance: 123.7
click at [924, 385] on div "246 298 266 260 296 264 2" at bounding box center [640, 326] width 1280 height 522
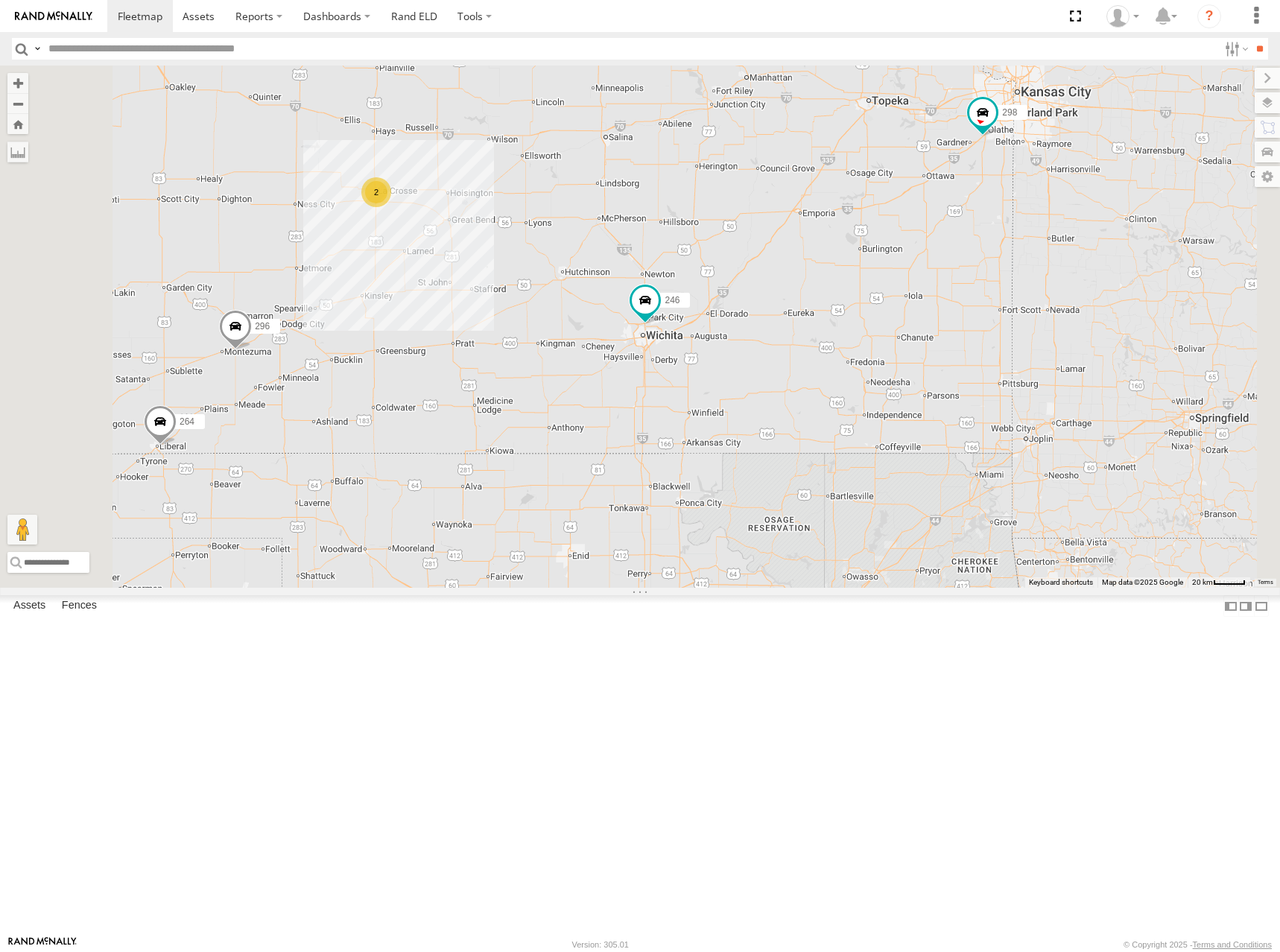
drag, startPoint x: 791, startPoint y: 382, endPoint x: 791, endPoint y: 416, distance: 34.0
click at [791, 416] on div "246 298 266 260 296 264 2" at bounding box center [640, 326] width 1280 height 522
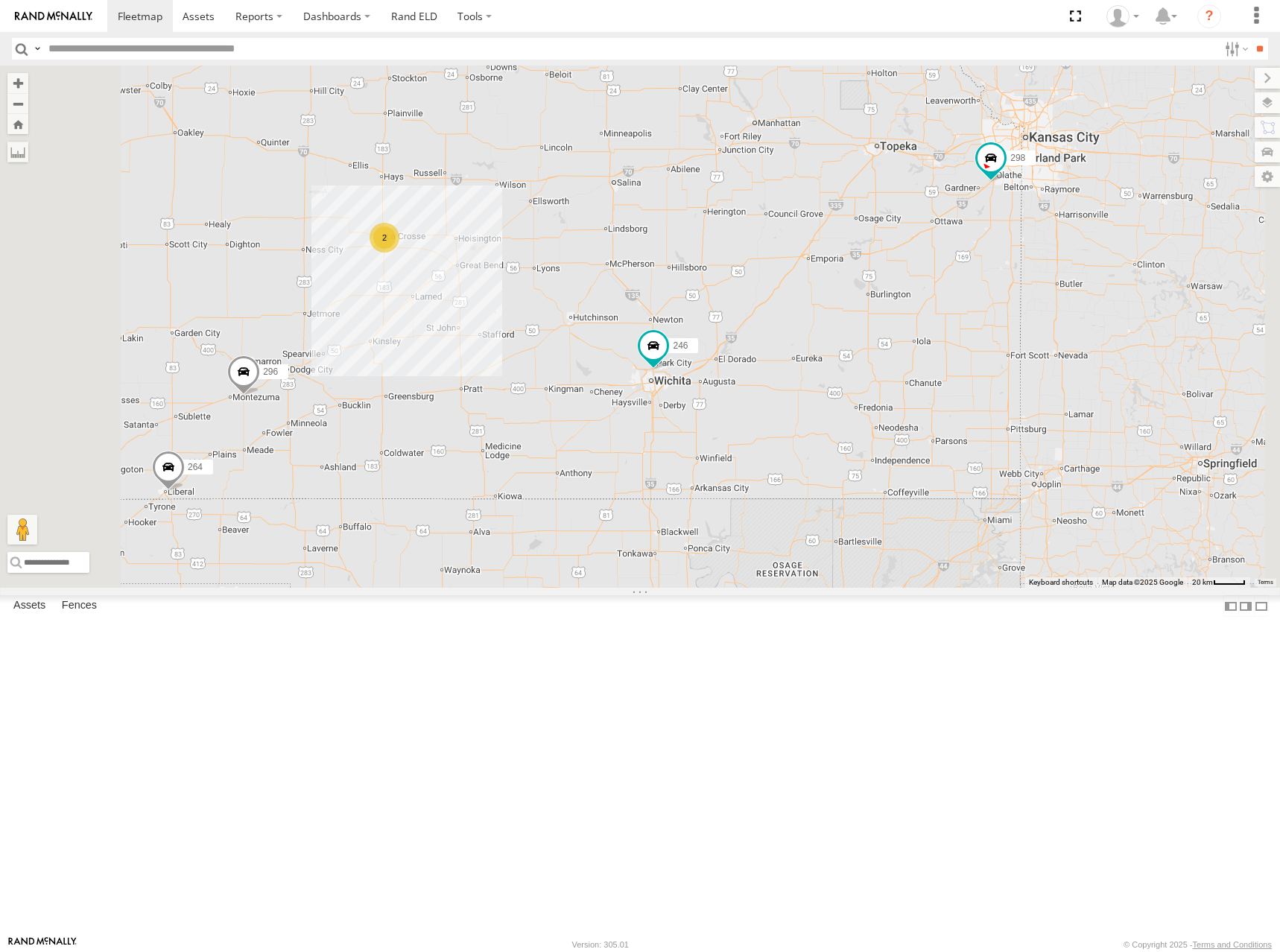
drag, startPoint x: 748, startPoint y: 199, endPoint x: 756, endPoint y: 230, distance: 32.0
click at [756, 230] on div "246 298 266 260 296 264 2" at bounding box center [640, 326] width 1280 height 522
